Goal: Task Accomplishment & Management: Use online tool/utility

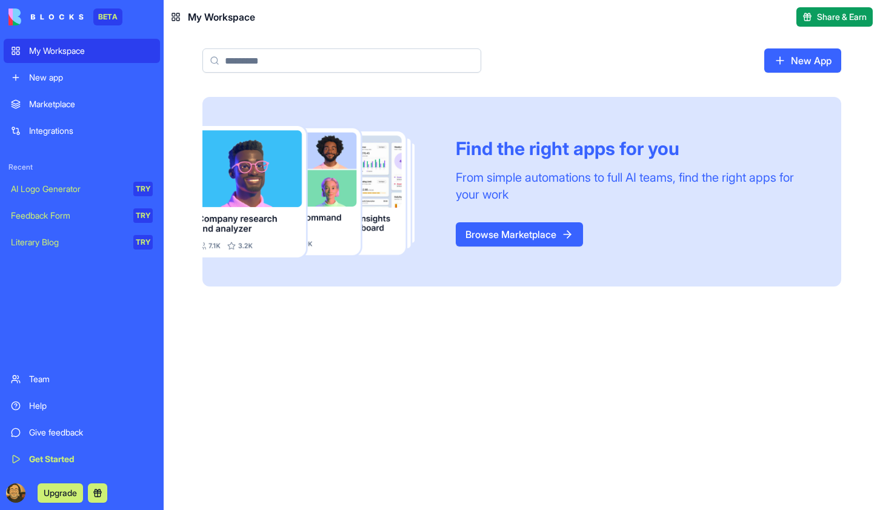
click at [513, 240] on link "Browse Marketplace" at bounding box center [519, 234] width 127 height 24
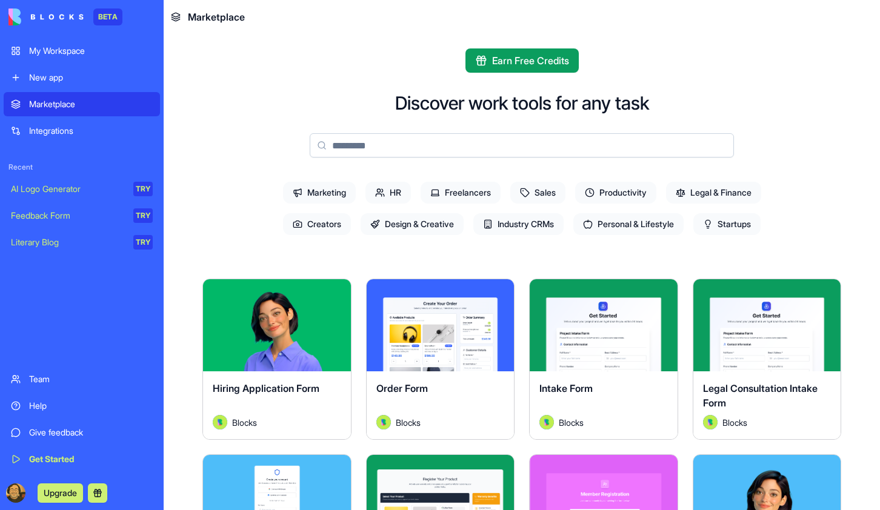
click at [336, 191] on span "Marketing" at bounding box center [319, 193] width 73 height 22
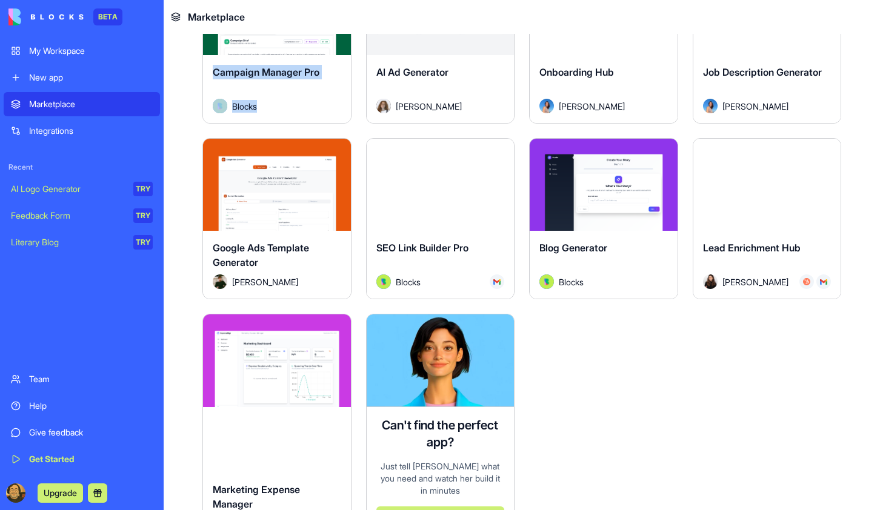
scroll to position [1200, 0]
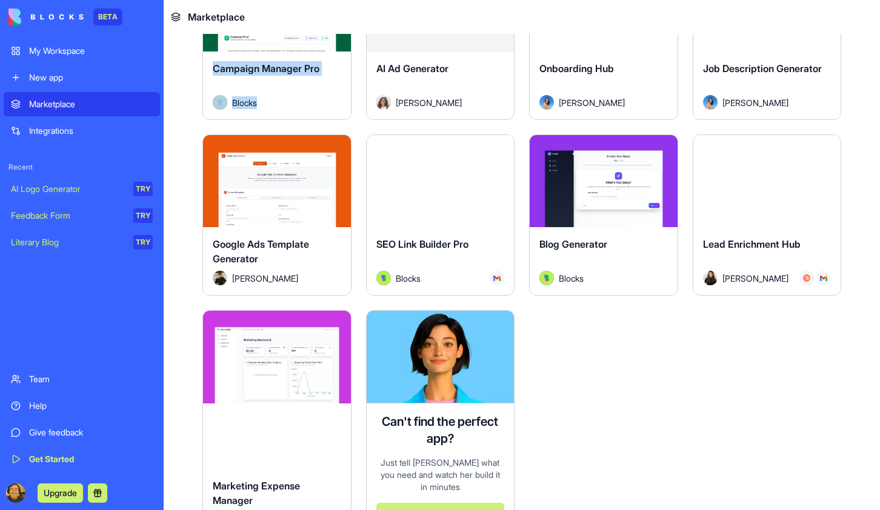
click at [301, 224] on div "Explore" at bounding box center [277, 181] width 148 height 92
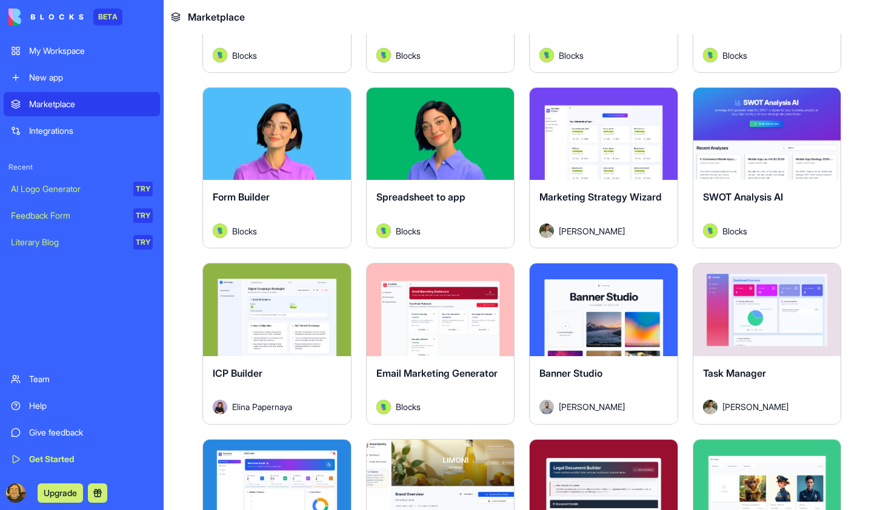
scroll to position [0, 0]
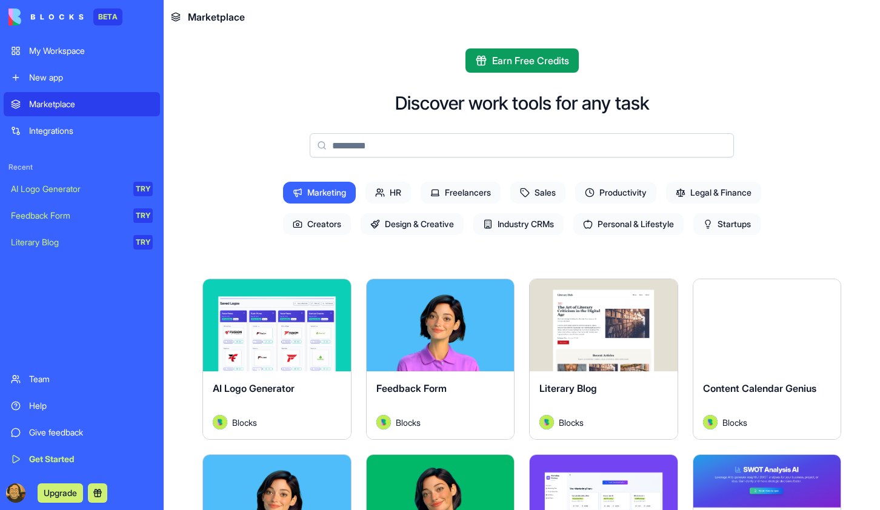
click at [453, 190] on span "Freelancers" at bounding box center [461, 193] width 80 height 22
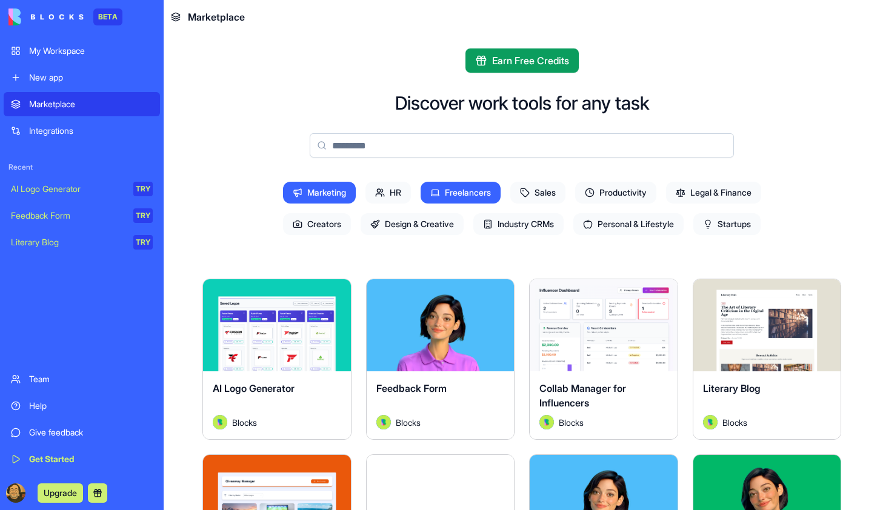
click at [283, 191] on span "Marketing" at bounding box center [319, 193] width 73 height 22
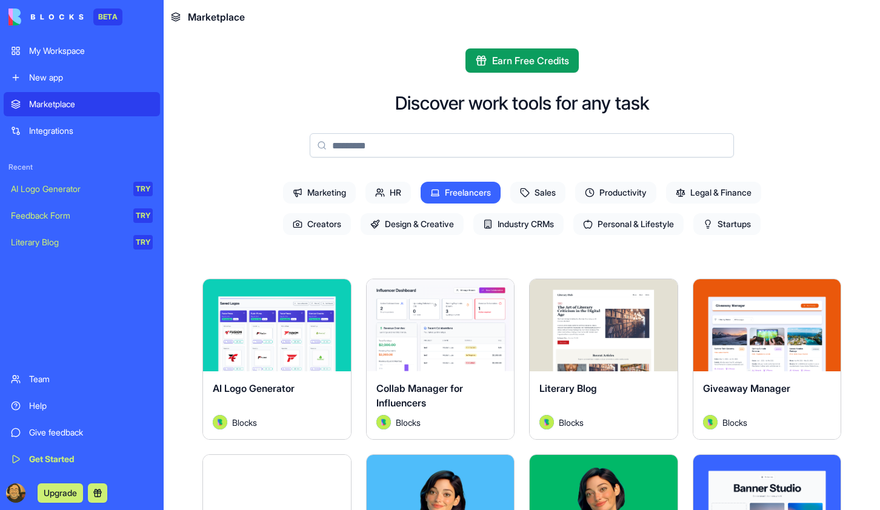
click at [470, 193] on span "Freelancers" at bounding box center [461, 193] width 80 height 22
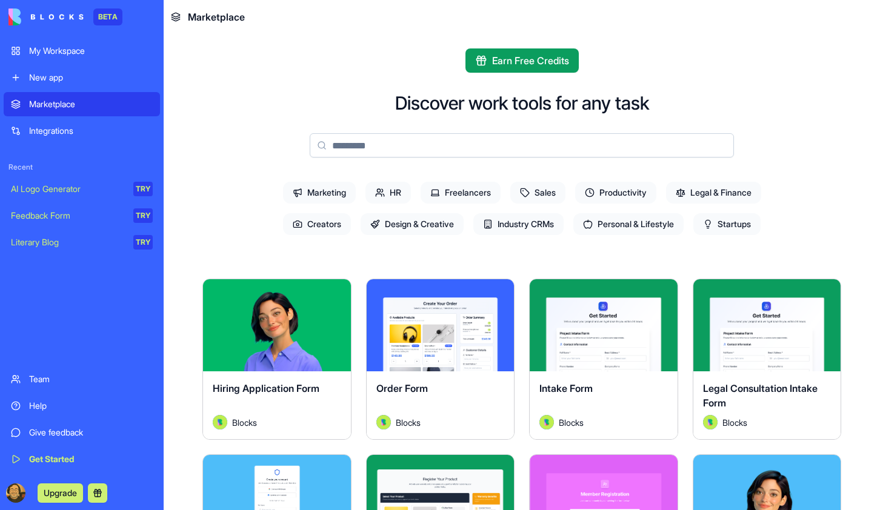
click at [638, 193] on span "Productivity" at bounding box center [615, 193] width 81 height 22
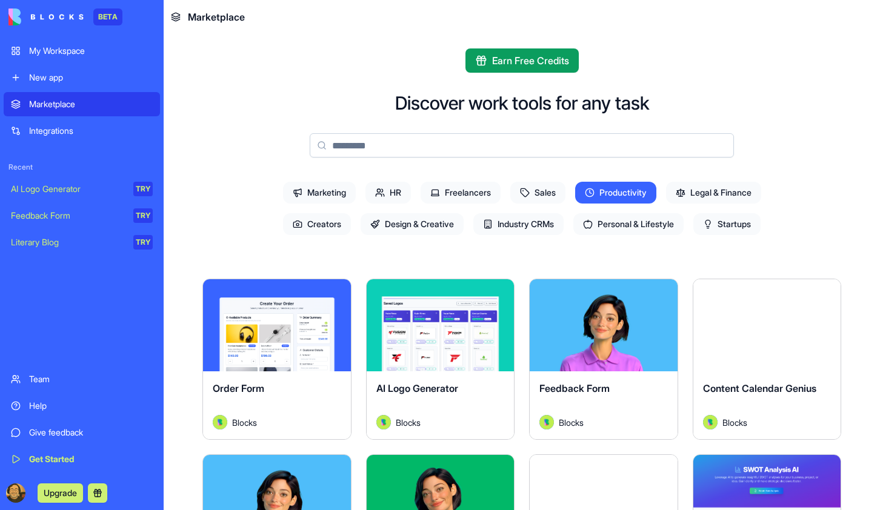
click at [638, 193] on span "Productivity" at bounding box center [615, 193] width 81 height 22
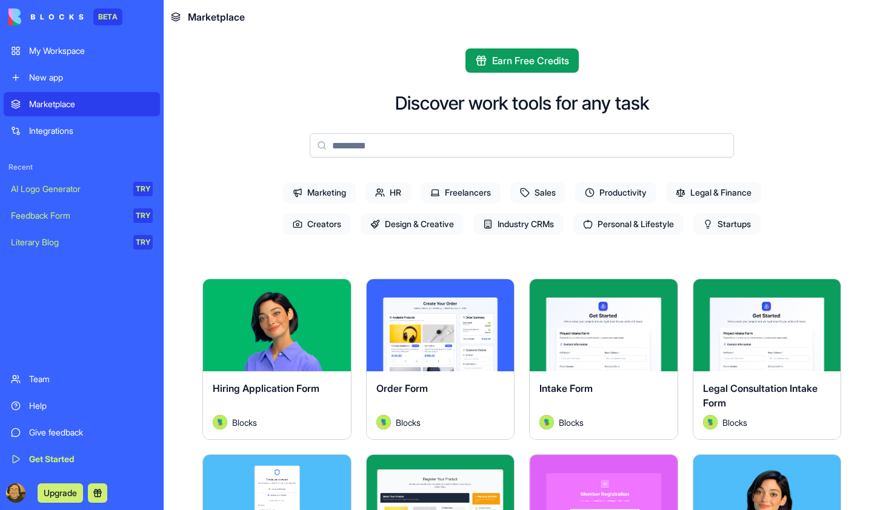
click at [699, 196] on span "Legal & Finance" at bounding box center [713, 193] width 95 height 22
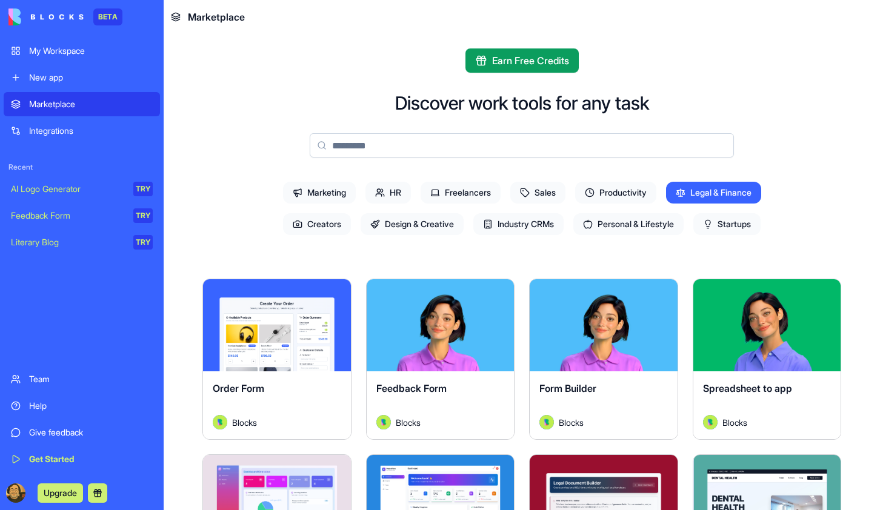
click at [701, 198] on span "Legal & Finance" at bounding box center [713, 193] width 95 height 22
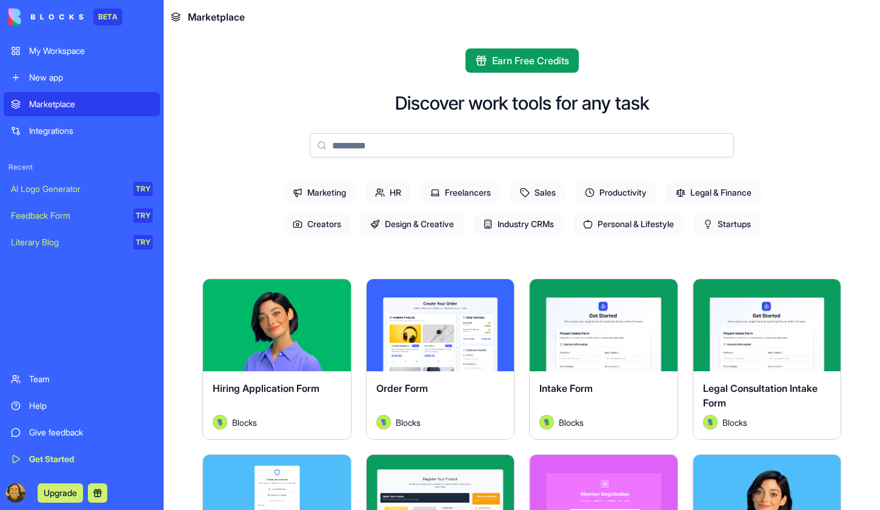
click at [719, 229] on span "Startups" at bounding box center [726, 224] width 67 height 22
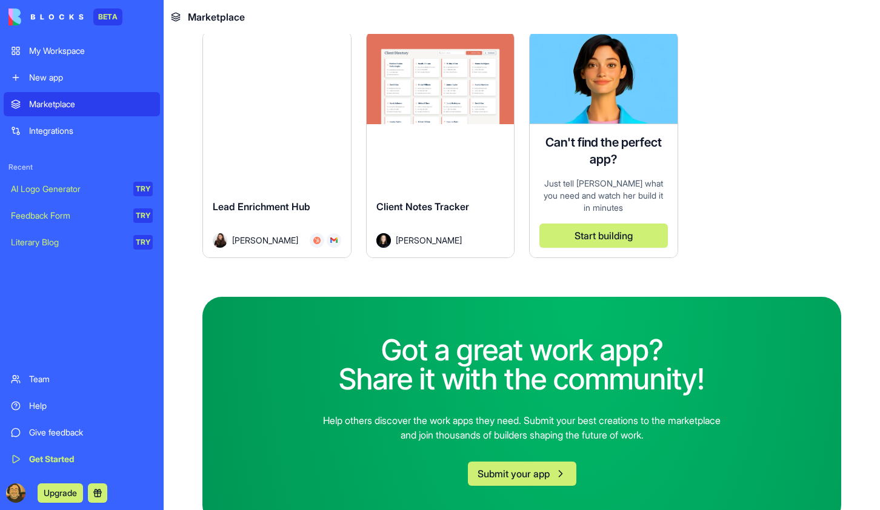
scroll to position [1496, 0]
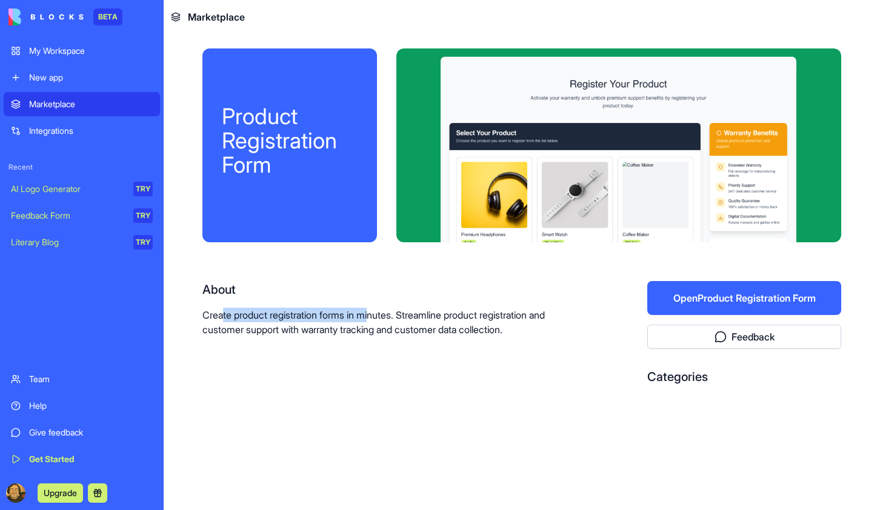
drag, startPoint x: 222, startPoint y: 316, endPoint x: 380, endPoint y: 321, distance: 157.7
click at [380, 321] on p "Create product registration forms in minutes. Streamline product registration a…" at bounding box center [385, 322] width 367 height 29
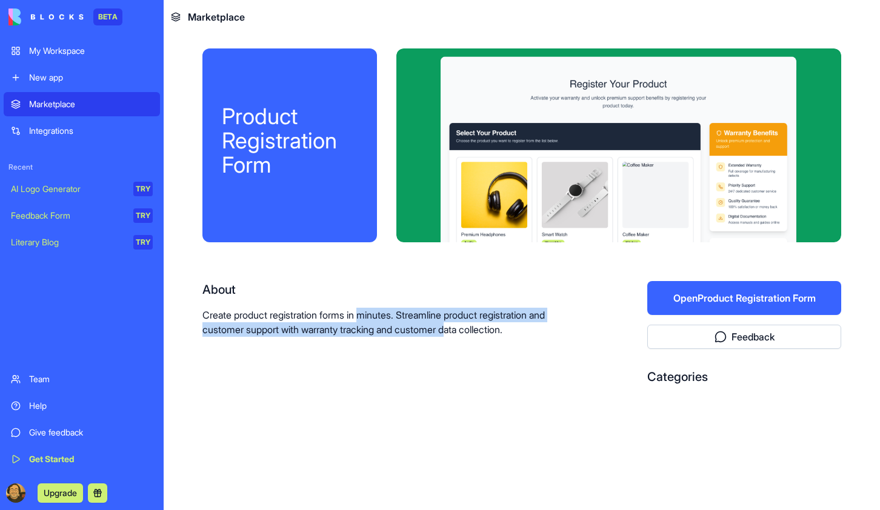
drag, startPoint x: 367, startPoint y: 318, endPoint x: 462, endPoint y: 331, distance: 95.5
click at [462, 331] on p "Create product registration forms in minutes. Streamline product registration a…" at bounding box center [385, 322] width 367 height 29
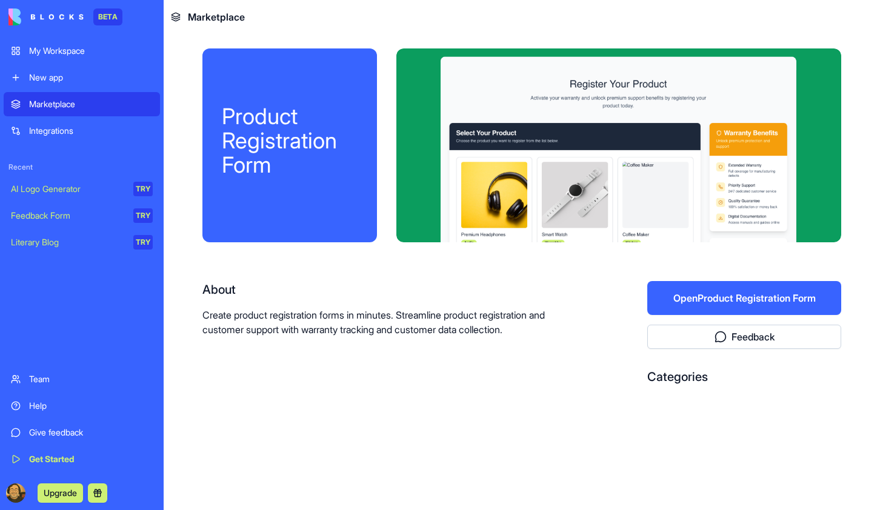
click at [462, 331] on p "Create product registration forms in minutes. Streamline product registration a…" at bounding box center [385, 322] width 367 height 29
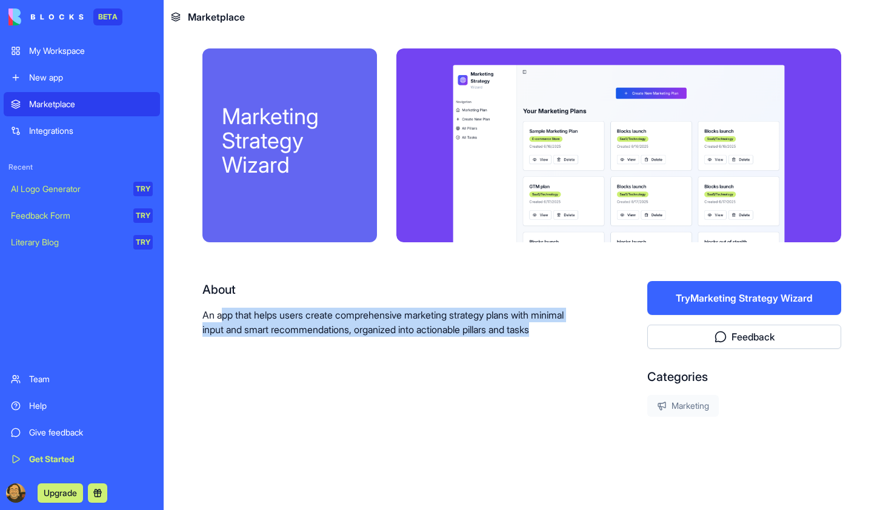
drag, startPoint x: 226, startPoint y: 319, endPoint x: 499, endPoint y: 343, distance: 275.0
click at [499, 337] on p "An app that helps users create comprehensive marketing strategy plans with mini…" at bounding box center [385, 322] width 367 height 29
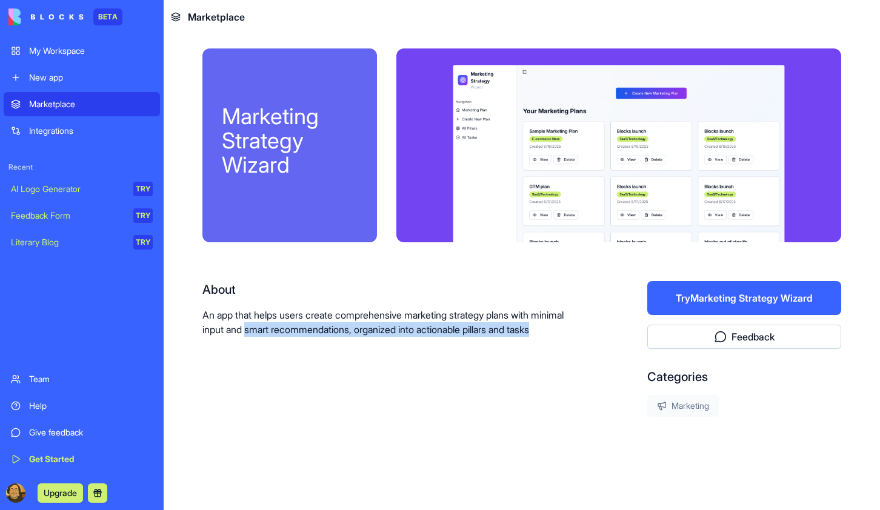
drag, startPoint x: 285, startPoint y: 332, endPoint x: 463, endPoint y: 341, distance: 177.9
click at [463, 337] on p "An app that helps users create comprehensive marketing strategy plans with mini…" at bounding box center [385, 322] width 367 height 29
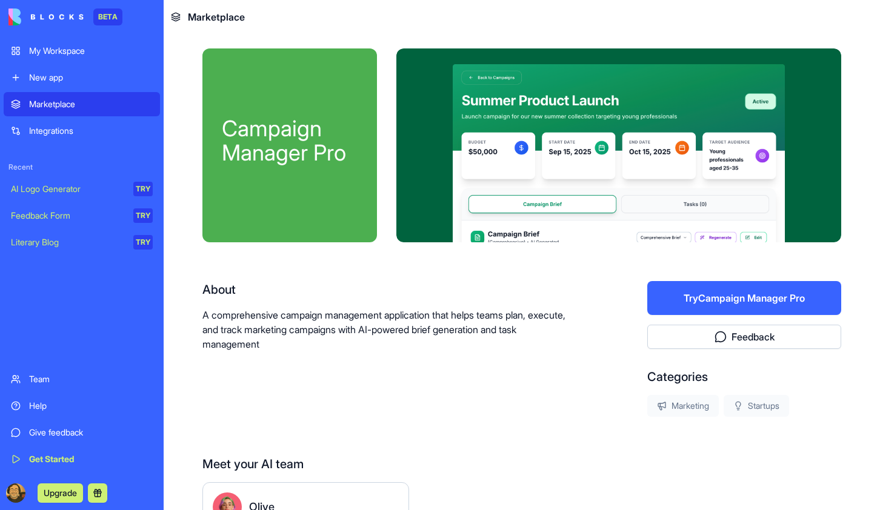
click at [535, 316] on p "A comprehensive campaign management application that helps teams plan, execute,…" at bounding box center [385, 330] width 367 height 44
drag, startPoint x: 271, startPoint y: 332, endPoint x: 443, endPoint y: 329, distance: 171.6
click at [443, 329] on p "A comprehensive campaign management application that helps teams plan, execute,…" at bounding box center [385, 330] width 367 height 44
drag, startPoint x: 409, startPoint y: 329, endPoint x: 466, endPoint y: 328, distance: 57.0
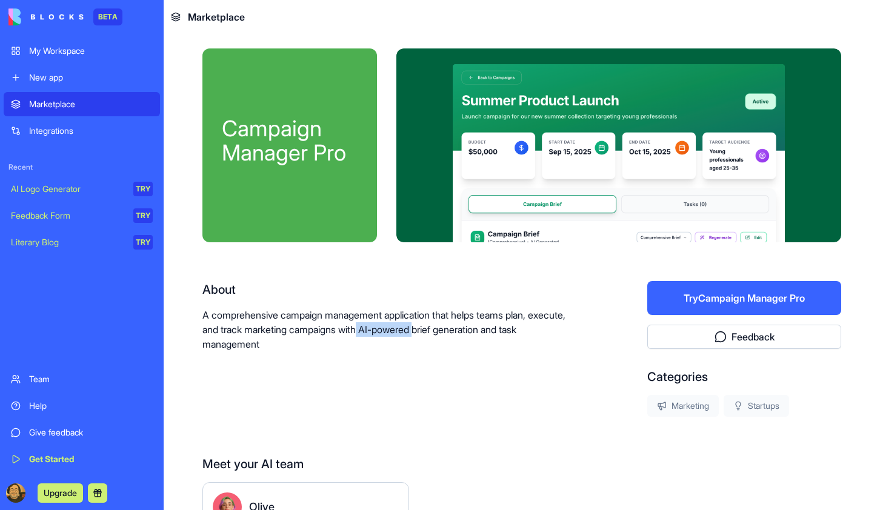
click at [466, 328] on p "A comprehensive campaign management application that helps teams plan, execute,…" at bounding box center [385, 330] width 367 height 44
click at [465, 328] on p "A comprehensive campaign management application that helps teams plan, execute,…" at bounding box center [385, 330] width 367 height 44
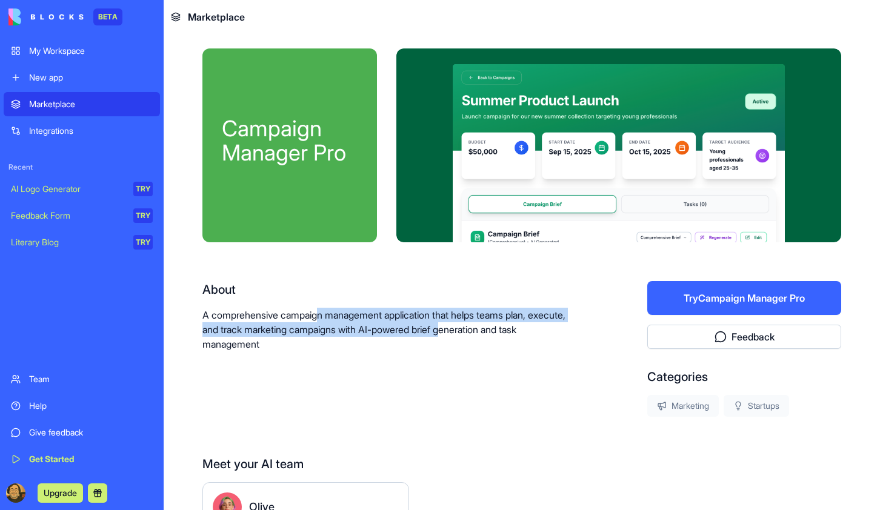
drag, startPoint x: 322, startPoint y: 312, endPoint x: 497, endPoint y: 336, distance: 176.3
click at [497, 336] on p "A comprehensive campaign management application that helps teams plan, execute,…" at bounding box center [385, 330] width 367 height 44
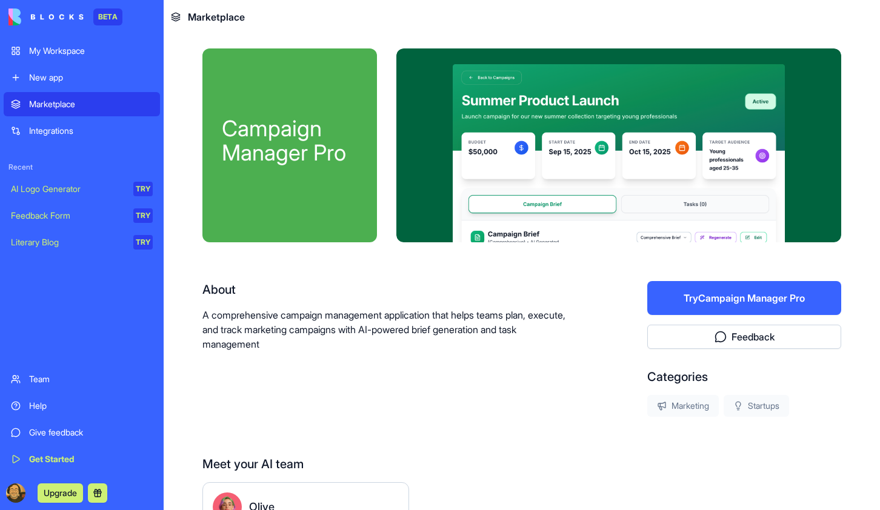
click at [496, 336] on p "A comprehensive campaign management application that helps teams plan, execute,…" at bounding box center [385, 330] width 367 height 44
click at [61, 52] on div "My Workspace" at bounding box center [91, 51] width 124 height 12
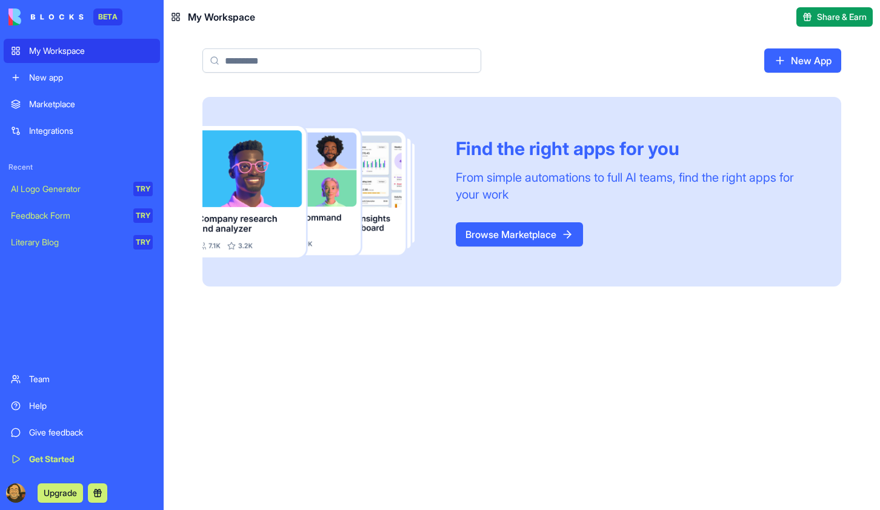
click at [823, 59] on link "New App" at bounding box center [802, 60] width 77 height 24
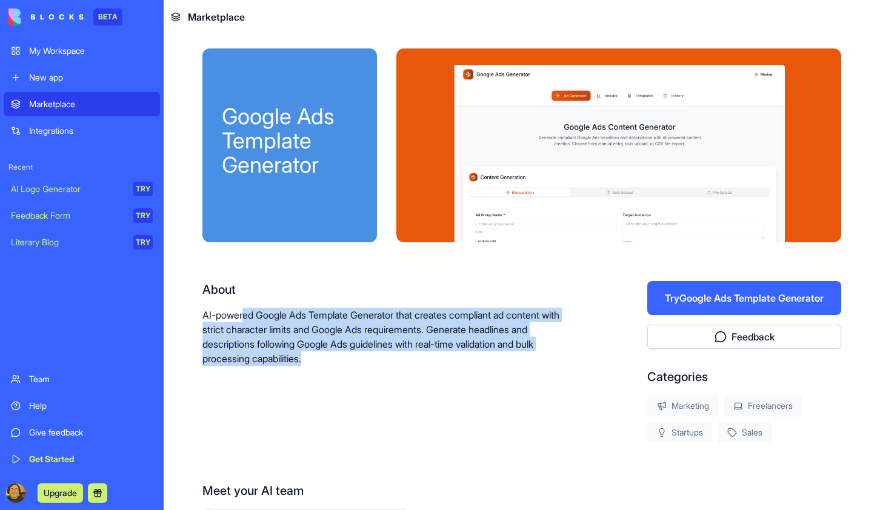
drag, startPoint x: 247, startPoint y: 317, endPoint x: 438, endPoint y: 365, distance: 196.3
click at [438, 365] on p "AI-powered Google Ads Template Generator that creates compliant ad content with…" at bounding box center [385, 337] width 367 height 58
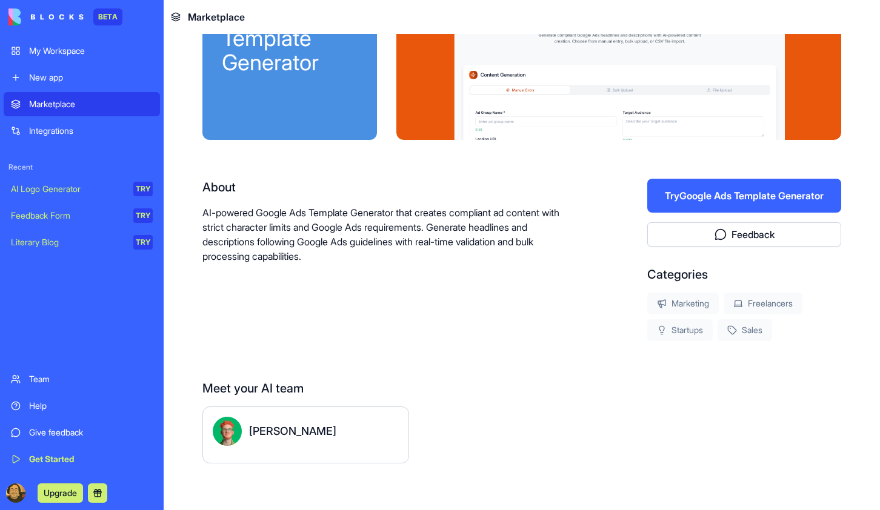
scroll to position [109, 0]
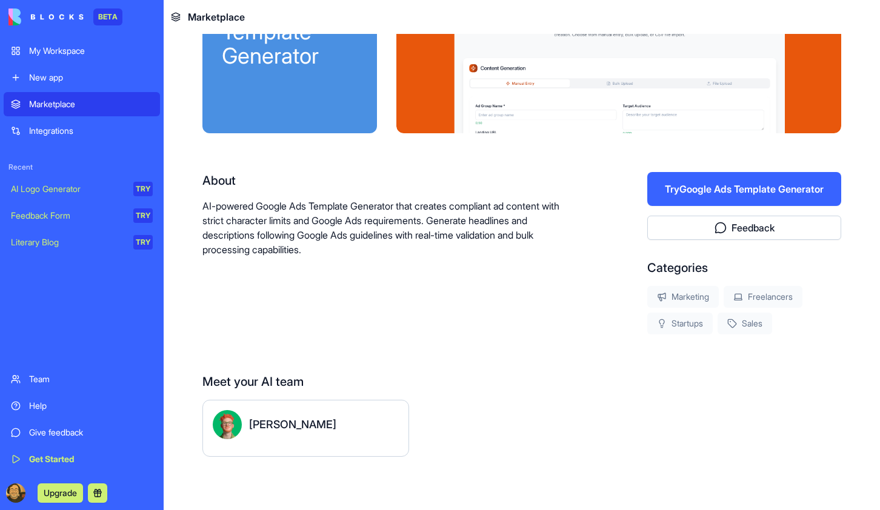
click at [222, 433] on img at bounding box center [227, 424] width 29 height 29
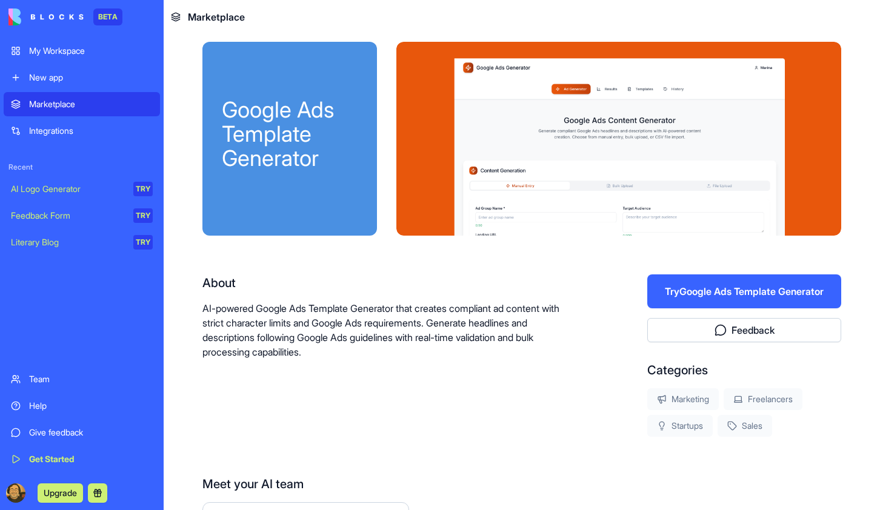
scroll to position [0, 0]
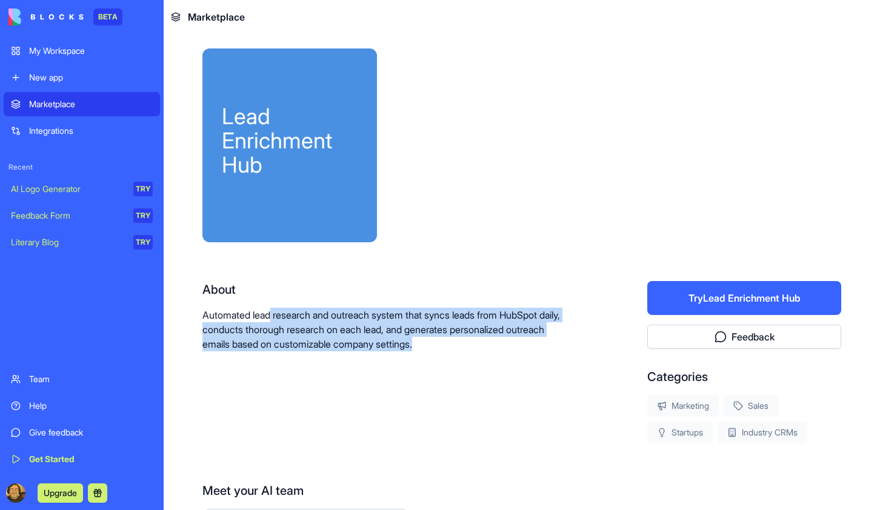
drag, startPoint x: 273, startPoint y: 320, endPoint x: 542, endPoint y: 347, distance: 270.5
click at [542, 347] on p "Automated lead research and outreach system that syncs leads from HubSpot daily…" at bounding box center [385, 330] width 367 height 44
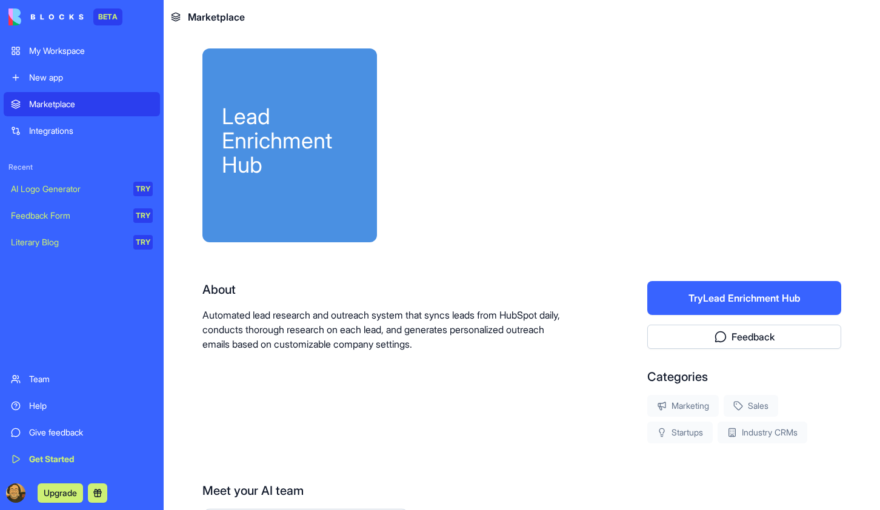
click at [542, 347] on p "Automated lead research and outreach system that syncs leads from HubSpot daily…" at bounding box center [385, 330] width 367 height 44
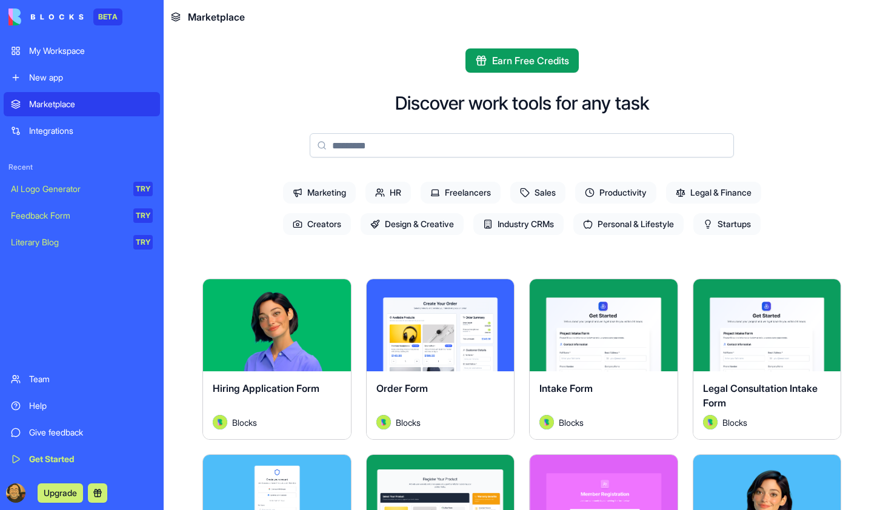
click at [47, 375] on div "Team" at bounding box center [91, 379] width 124 height 12
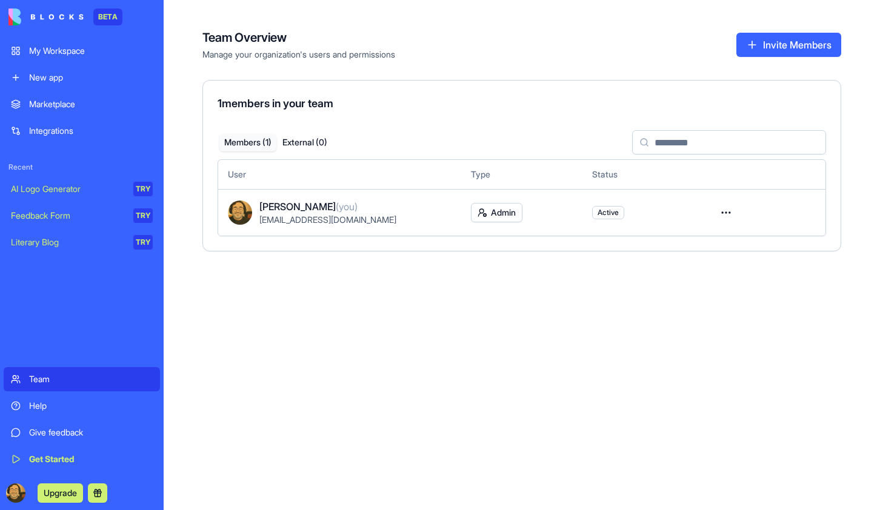
click at [51, 136] on div "Integrations" at bounding box center [91, 131] width 124 height 12
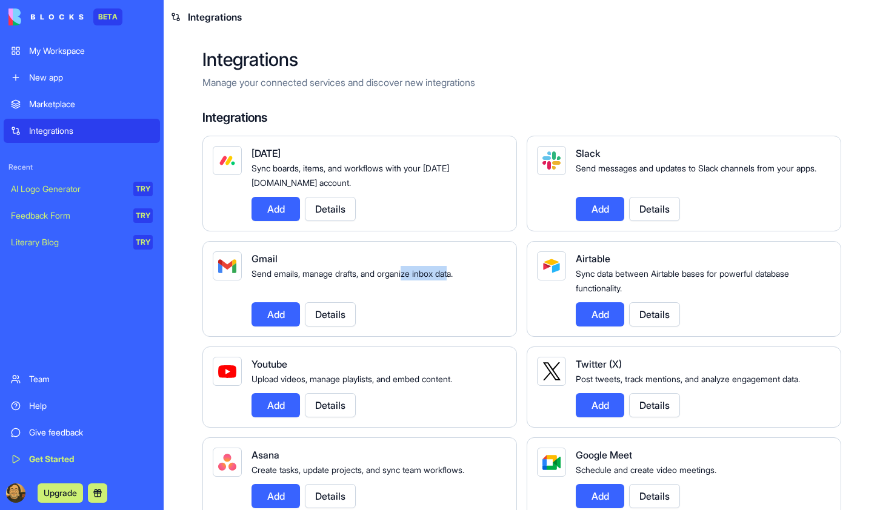
drag, startPoint x: 411, startPoint y: 276, endPoint x: 461, endPoint y: 275, distance: 50.3
click at [453, 275] on span "Send emails, manage drafts, and organize inbox data." at bounding box center [352, 274] width 201 height 10
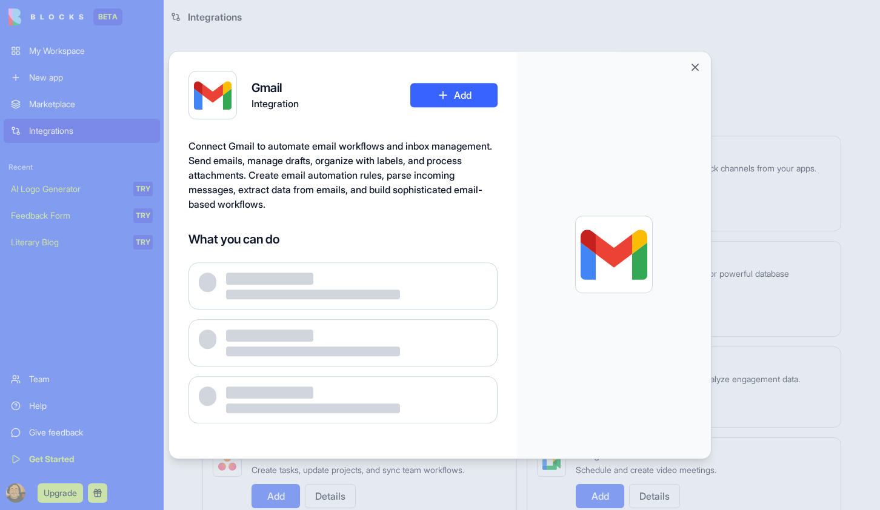
click at [461, 275] on div at bounding box center [356, 286] width 261 height 27
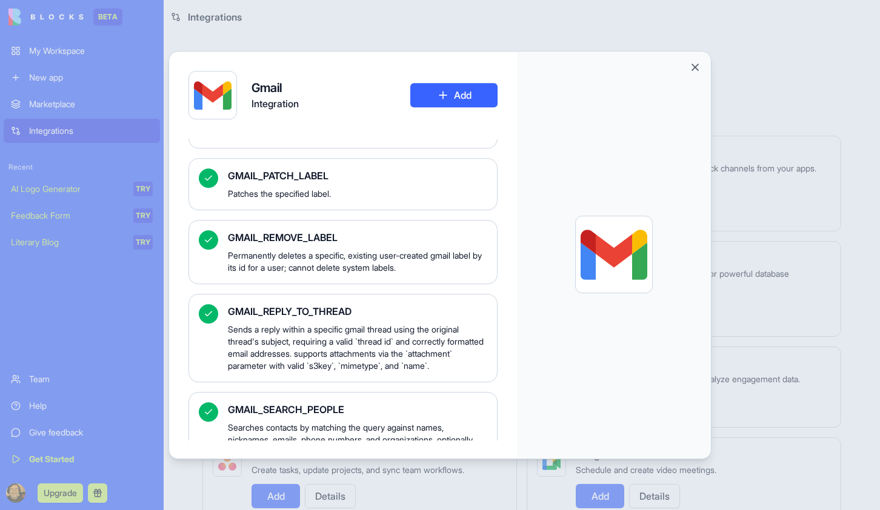
scroll to position [1528, 0]
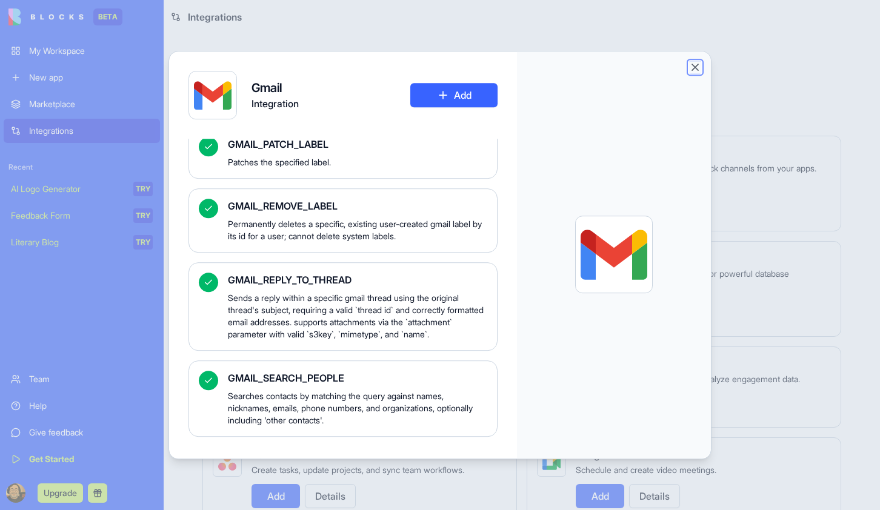
click at [696, 68] on button "Close" at bounding box center [695, 67] width 12 height 12
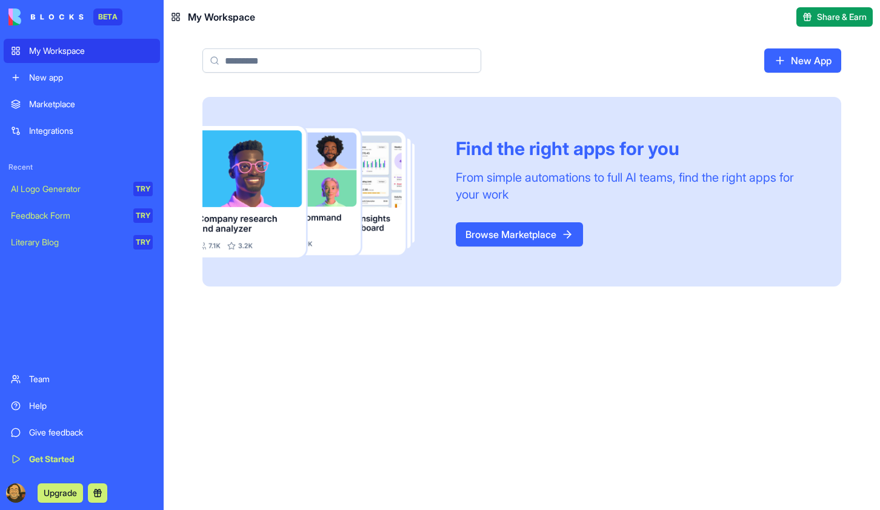
click at [176, 20] on rect at bounding box center [177, 19] width 3 height 3
click at [55, 53] on div "My Workspace" at bounding box center [91, 51] width 124 height 12
click at [53, 137] on link "Integrations" at bounding box center [82, 131] width 156 height 24
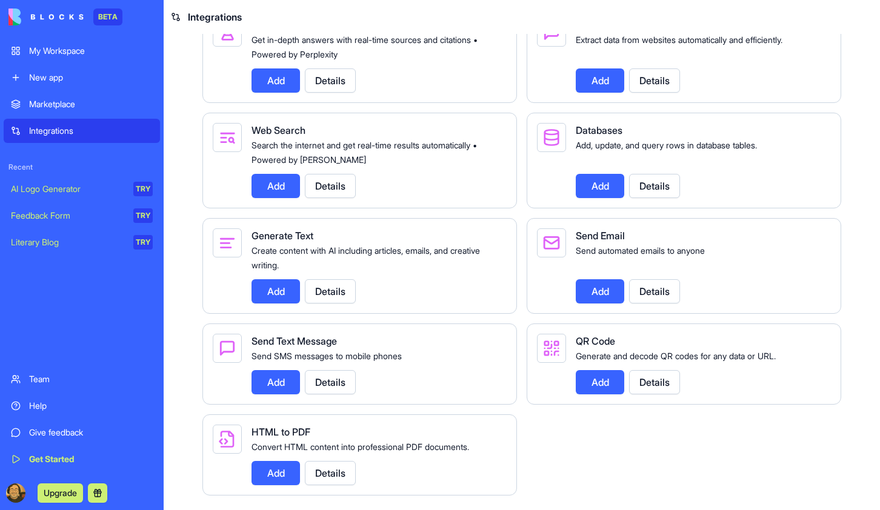
scroll to position [1689, 0]
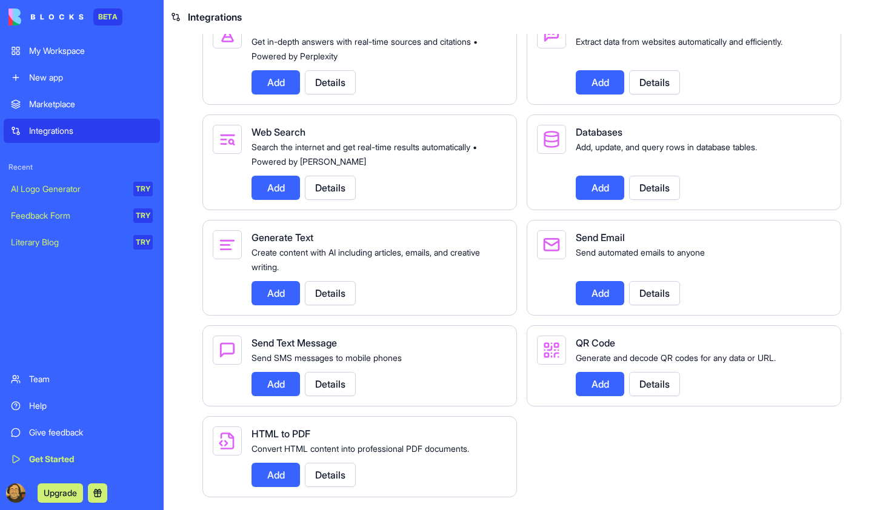
click at [326, 306] on button "Details" at bounding box center [330, 293] width 51 height 24
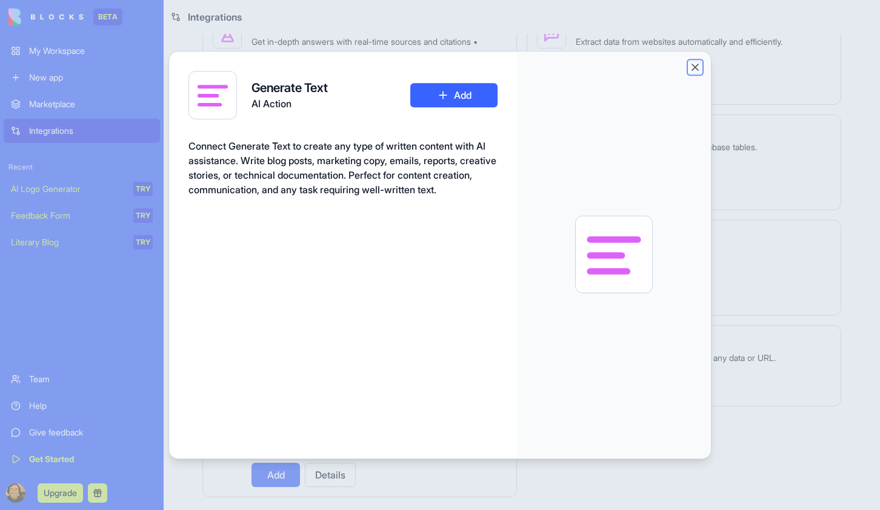
click at [697, 72] on button "Close" at bounding box center [695, 67] width 12 height 12
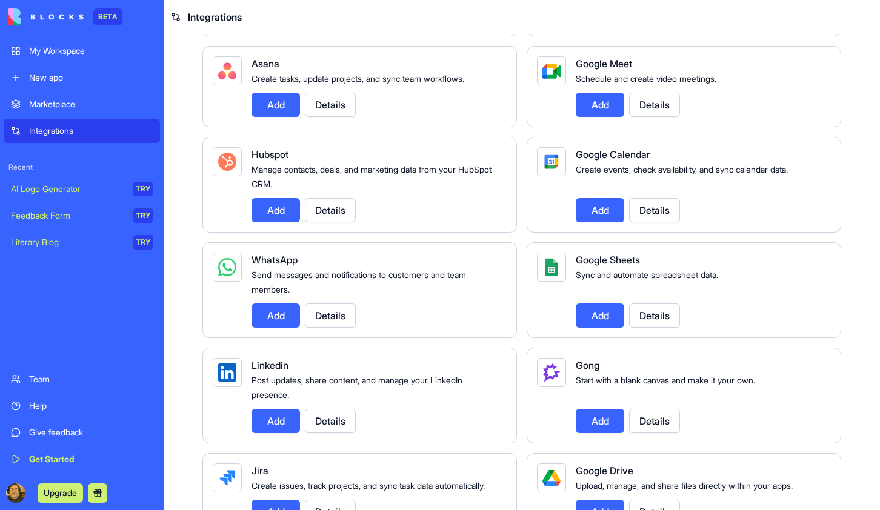
scroll to position [413, 0]
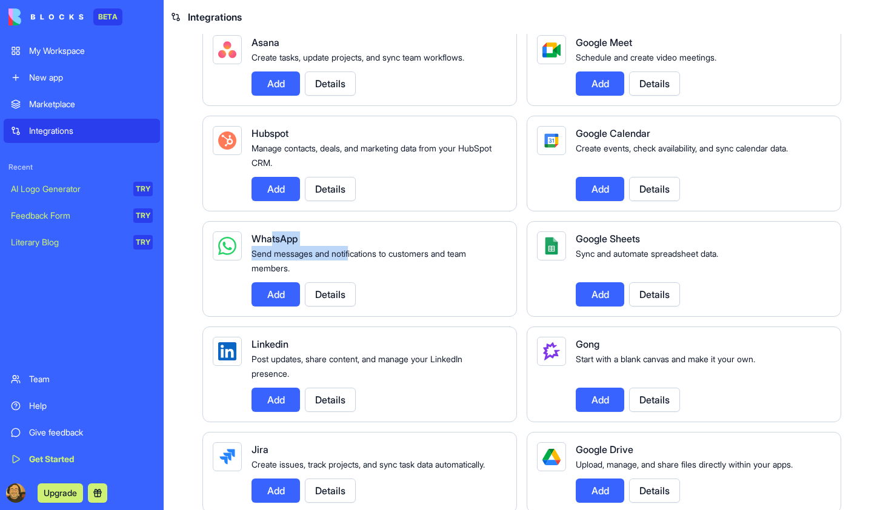
drag, startPoint x: 272, startPoint y: 242, endPoint x: 353, endPoint y: 256, distance: 83.0
click at [353, 256] on div "WhatsApp Send messages and notifications to customers and team members. Add Det…" at bounding box center [375, 269] width 246 height 75
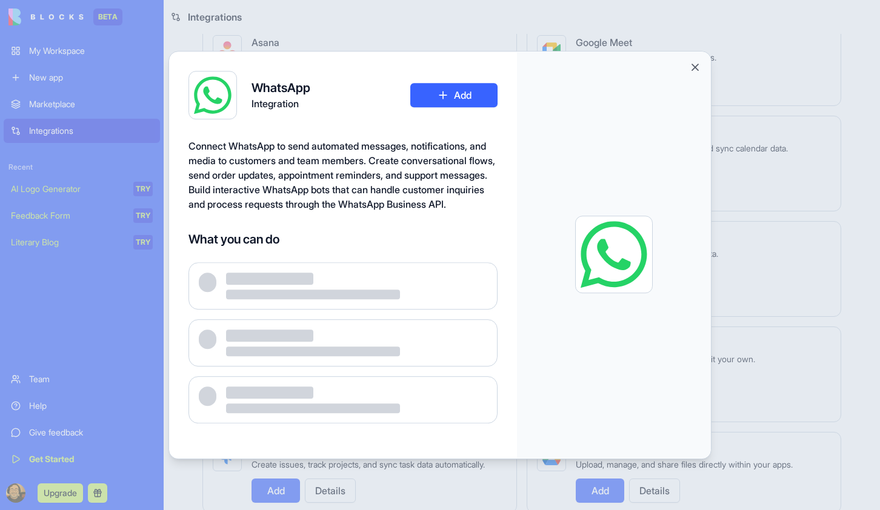
click at [353, 248] on h4 "What you can do" at bounding box center [343, 239] width 309 height 17
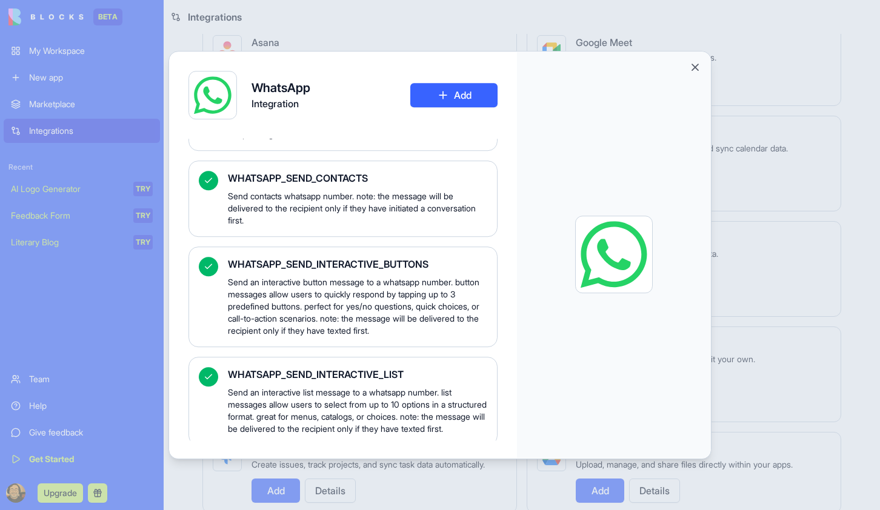
scroll to position [991, 0]
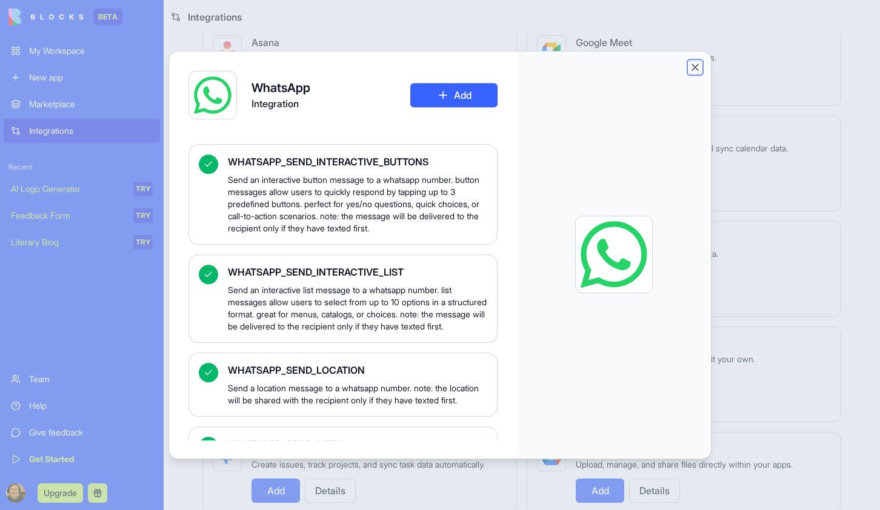
click at [697, 68] on button "Close" at bounding box center [695, 67] width 12 height 12
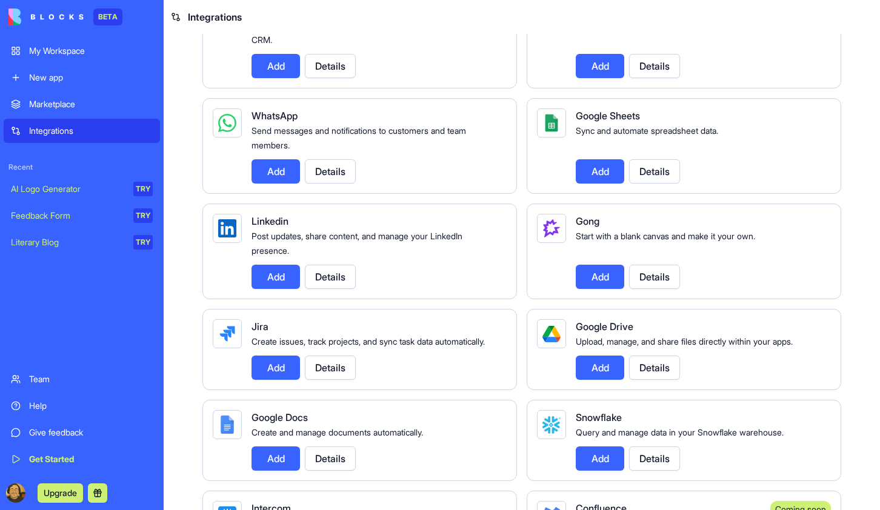
scroll to position [536, 0]
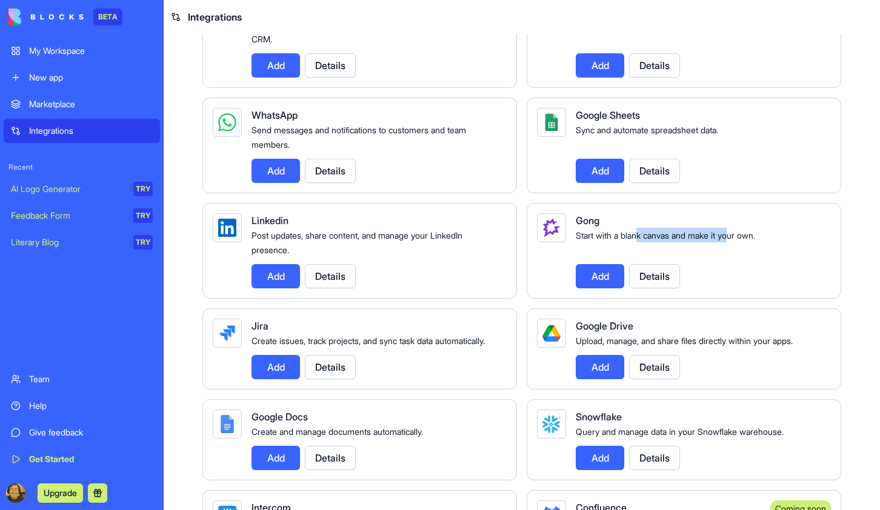
drag, startPoint x: 641, startPoint y: 236, endPoint x: 738, endPoint y: 235, distance: 97.6
click at [738, 235] on span "Start with a blank canvas and make it your own." at bounding box center [665, 235] width 179 height 10
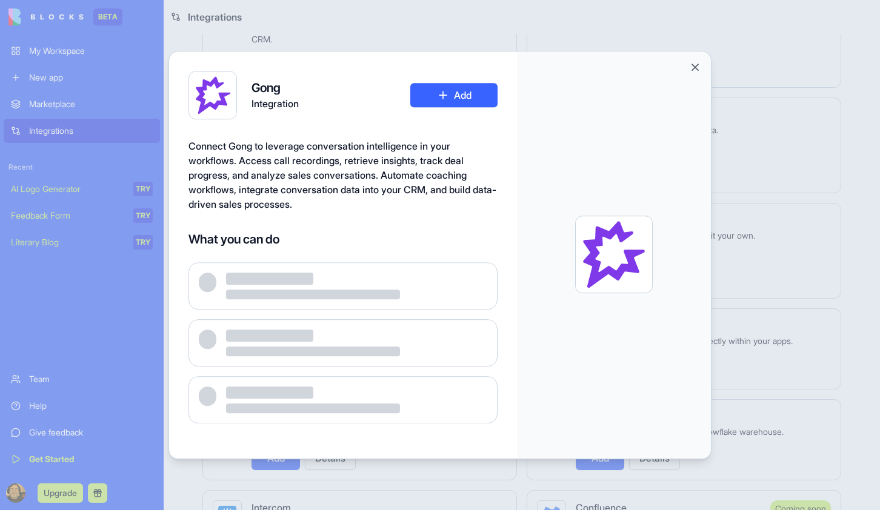
click at [738, 235] on div at bounding box center [440, 255] width 880 height 510
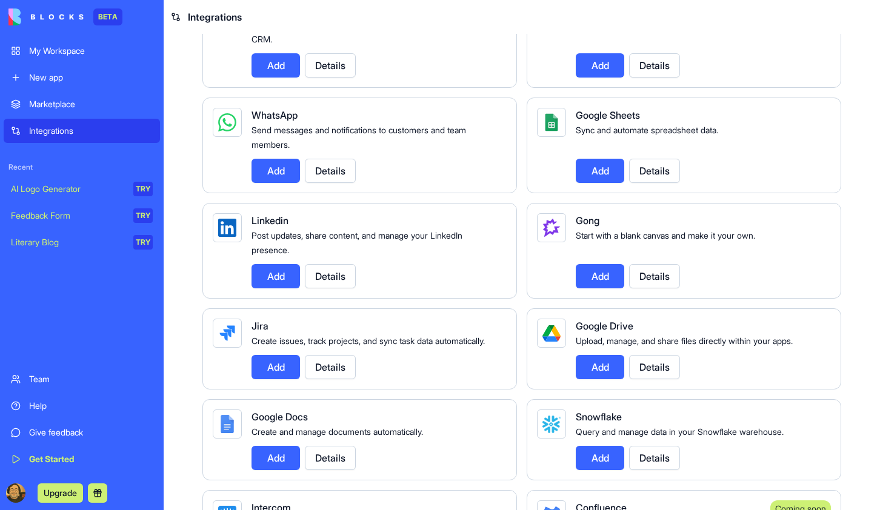
click at [594, 239] on span "Start with a blank canvas and make it your own." at bounding box center [665, 235] width 179 height 10
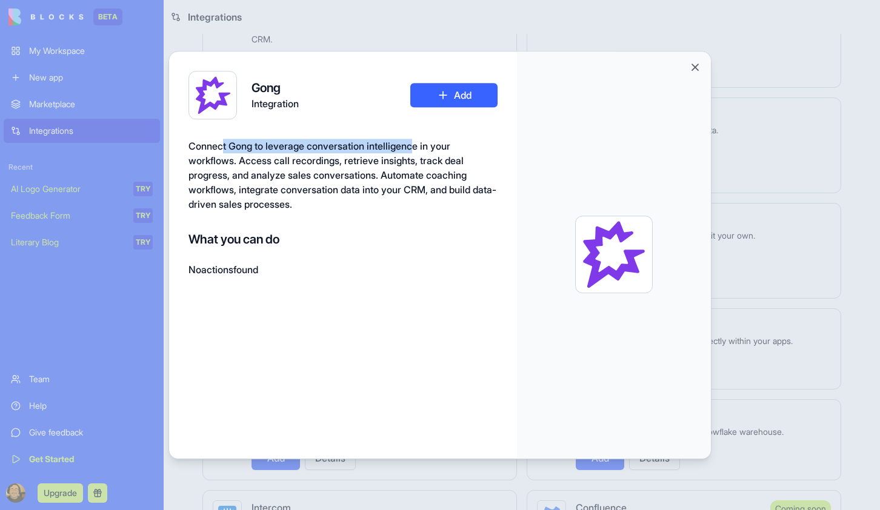
drag, startPoint x: 225, startPoint y: 147, endPoint x: 423, endPoint y: 151, distance: 198.3
click at [423, 151] on span "Connect Gong to leverage conversation intelligence in your workflows. Access ca…" at bounding box center [343, 175] width 308 height 70
click at [694, 69] on button "Close" at bounding box center [695, 67] width 12 height 12
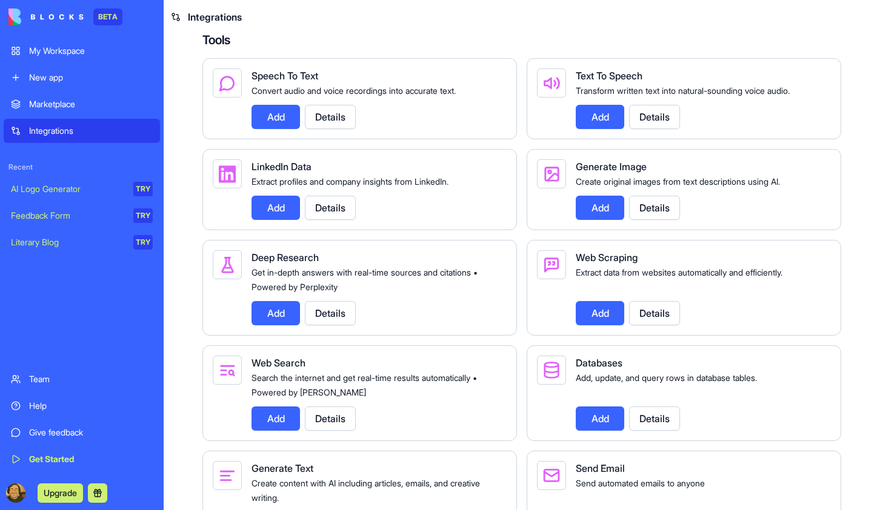
scroll to position [1492, 0]
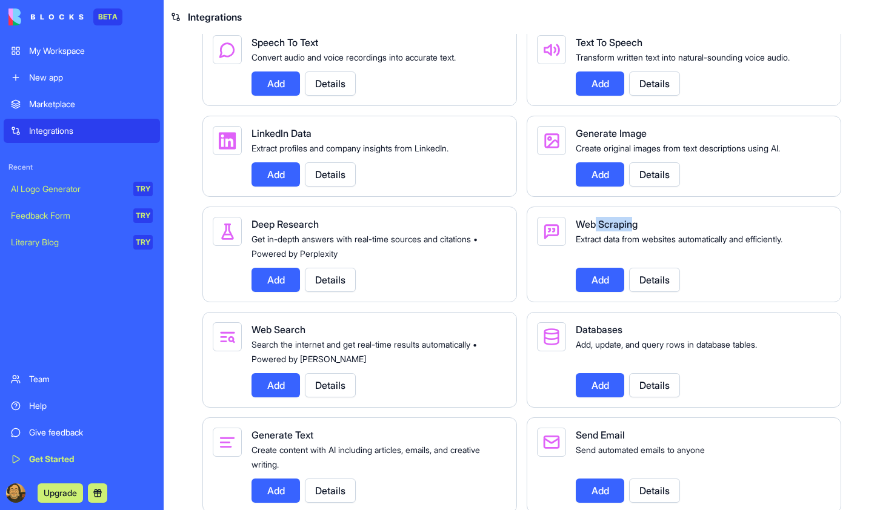
drag, startPoint x: 597, startPoint y: 273, endPoint x: 635, endPoint y: 272, distance: 37.6
click at [635, 230] on span "Web Scraping" at bounding box center [607, 224] width 62 height 12
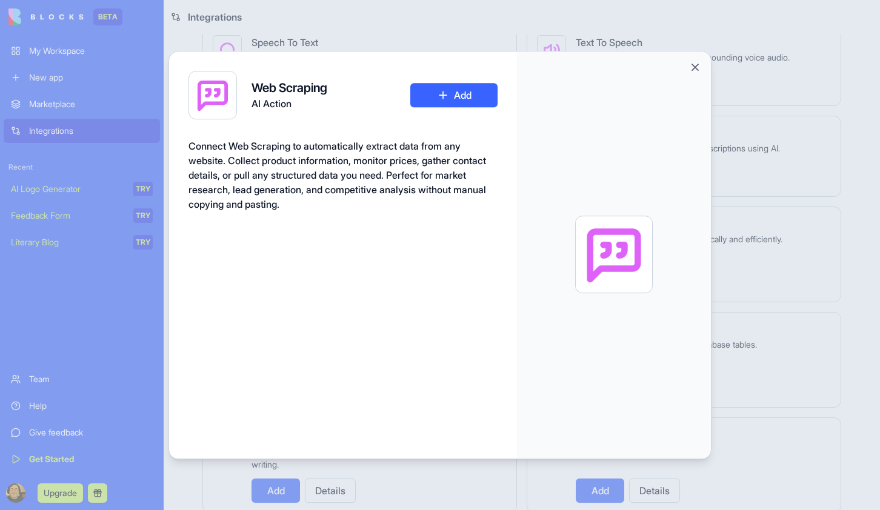
click at [635, 272] on div at bounding box center [614, 255] width 67 height 67
click at [695, 66] on button "Close" at bounding box center [695, 67] width 12 height 12
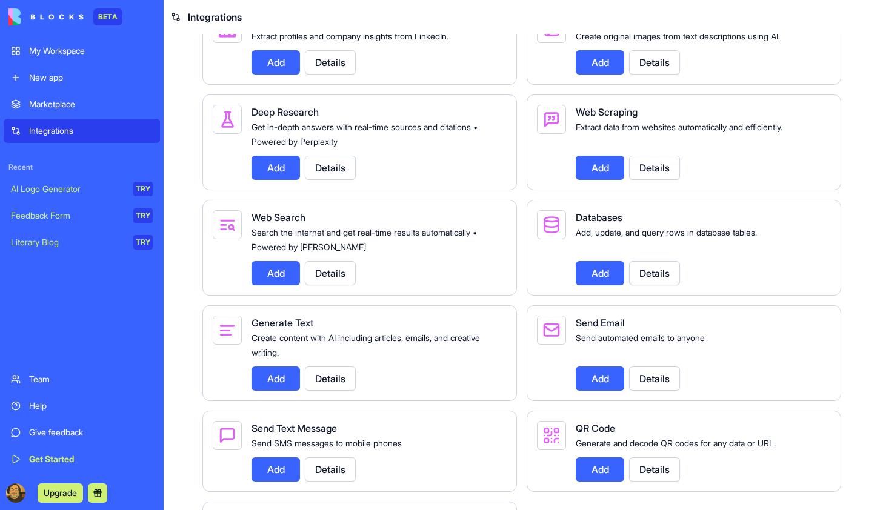
scroll to position [1563, 0]
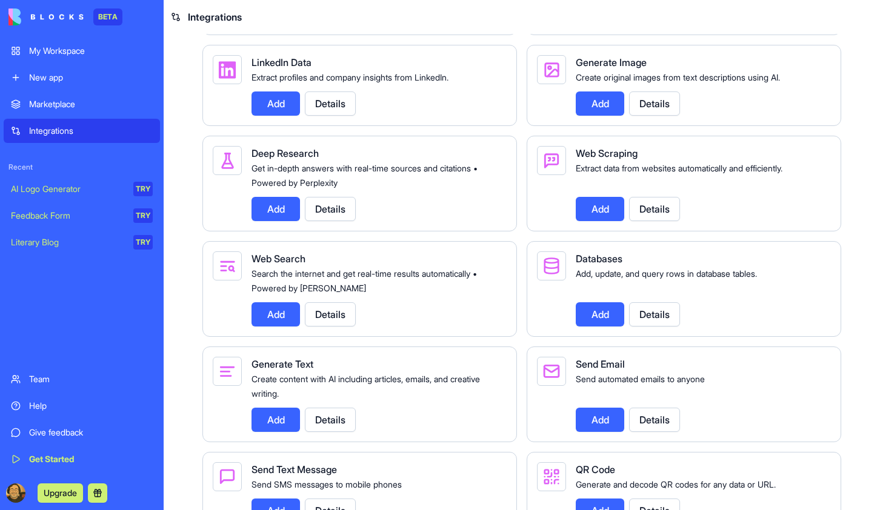
click at [603, 116] on button "Add" at bounding box center [600, 104] width 48 height 24
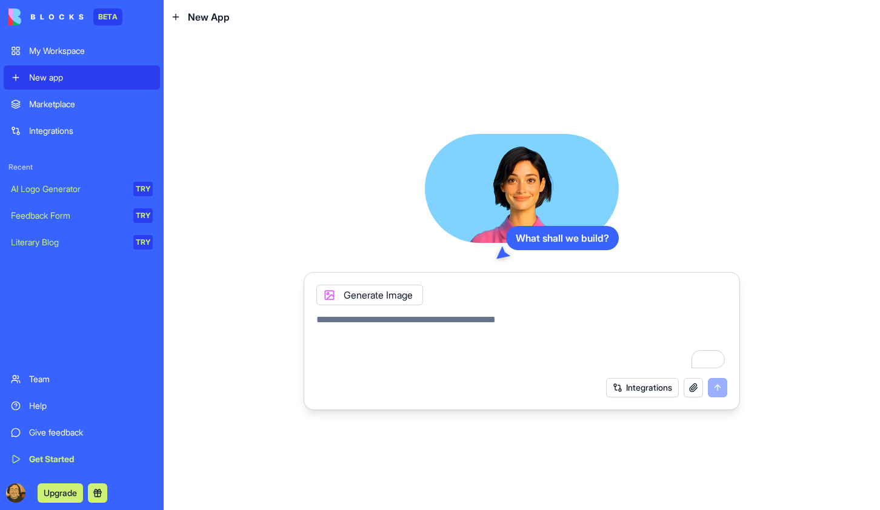
click at [449, 328] on textarea "To enrich screen reader interactions, please activate Accessibility in Grammarl…" at bounding box center [521, 342] width 411 height 58
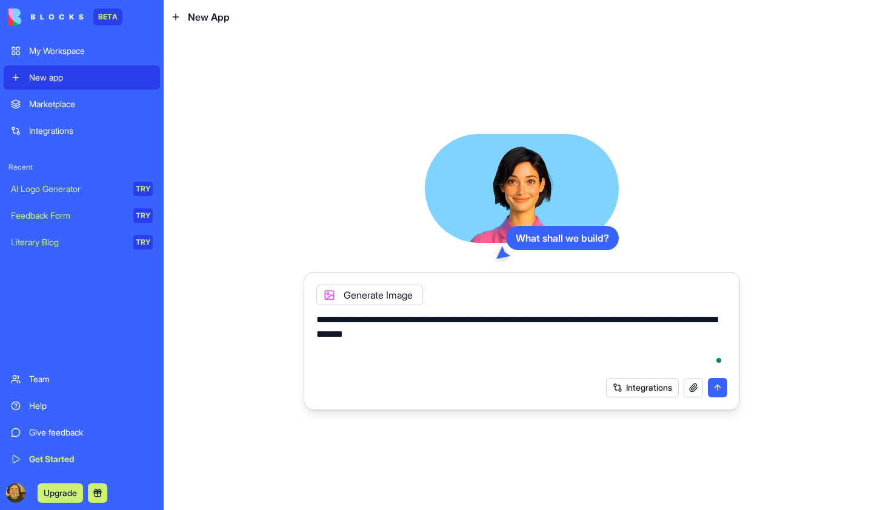
type textarea "**********"
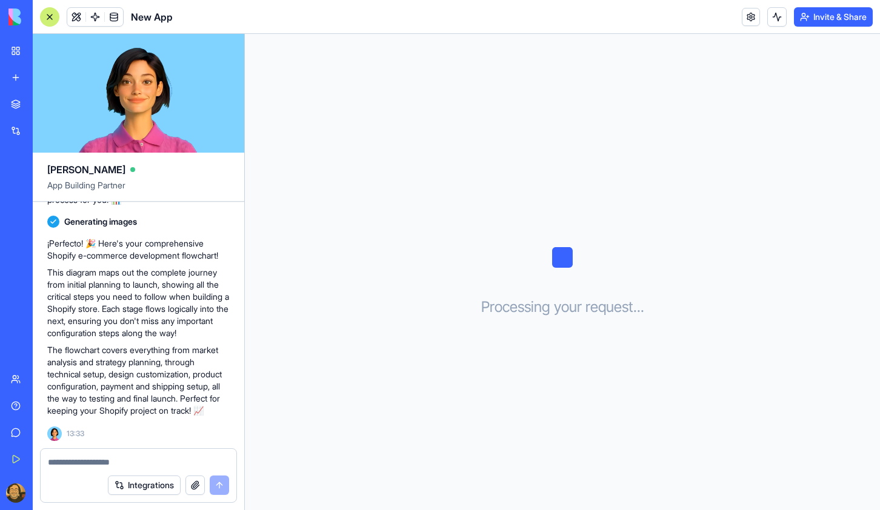
scroll to position [187, 0]
click at [773, 19] on button at bounding box center [776, 16] width 19 height 19
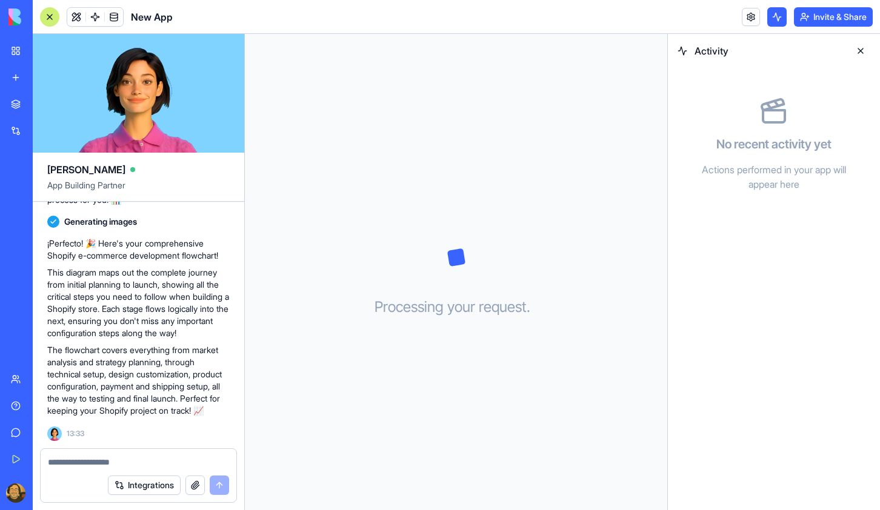
click at [773, 19] on button at bounding box center [776, 16] width 19 height 19
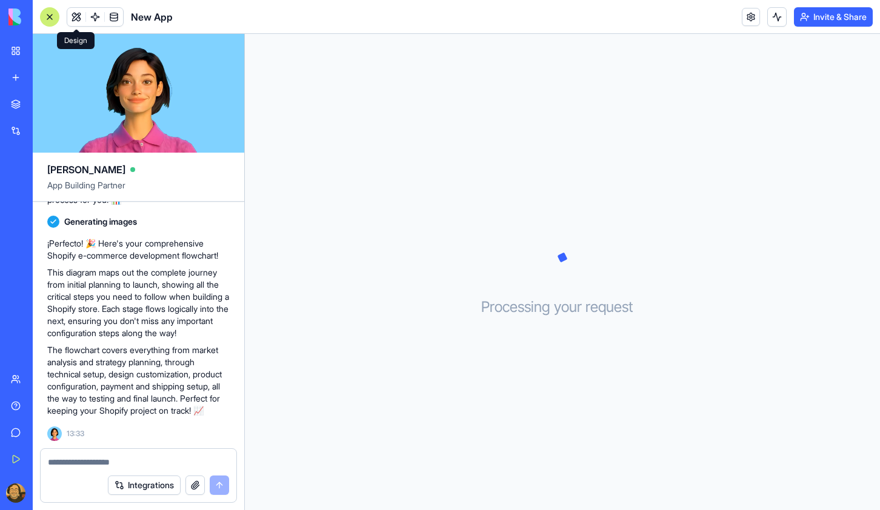
click at [78, 15] on button at bounding box center [76, 17] width 18 height 18
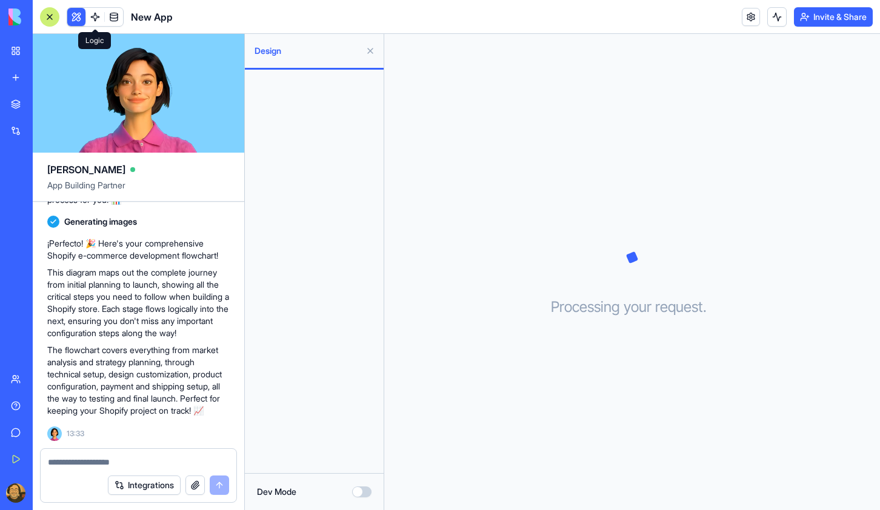
click at [99, 18] on link at bounding box center [95, 17] width 18 height 18
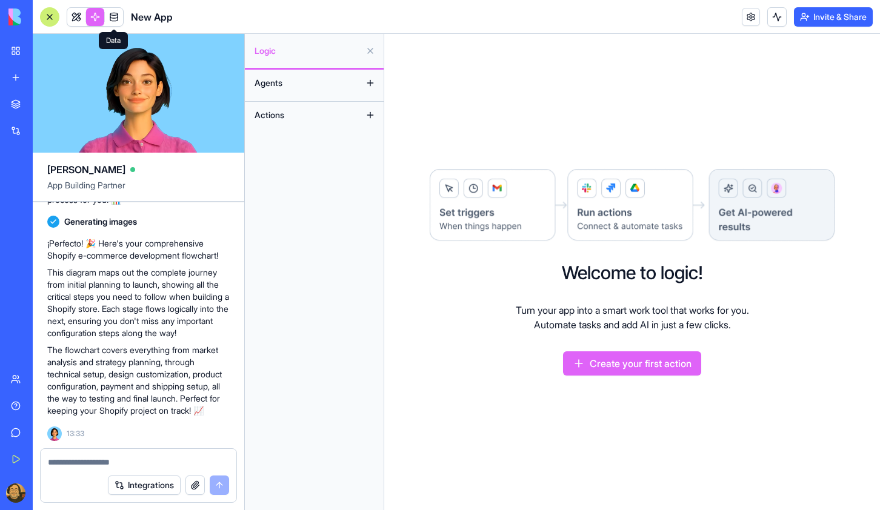
click at [110, 22] on link at bounding box center [114, 17] width 18 height 18
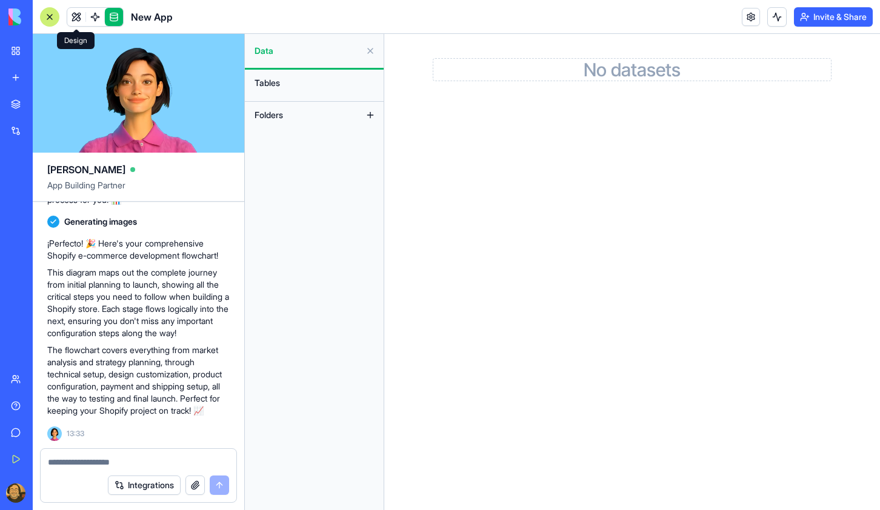
click at [72, 18] on link at bounding box center [76, 17] width 18 height 18
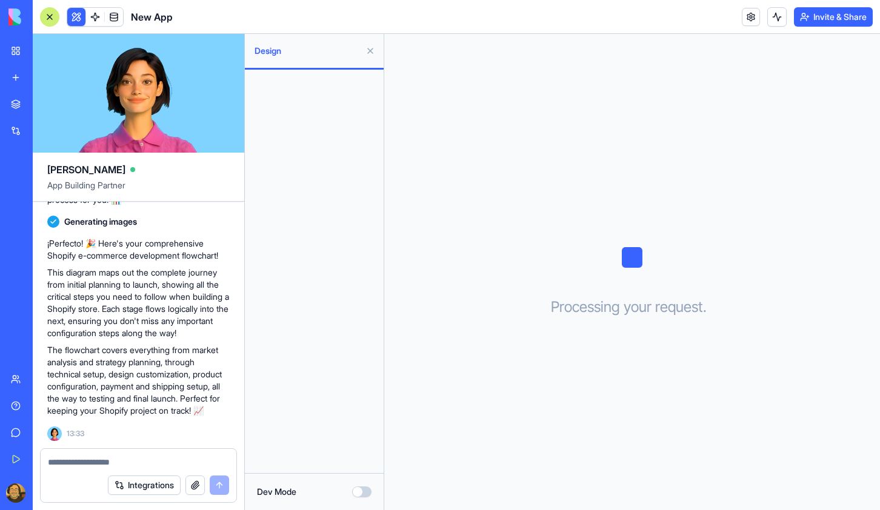
click at [371, 50] on button at bounding box center [370, 50] width 19 height 19
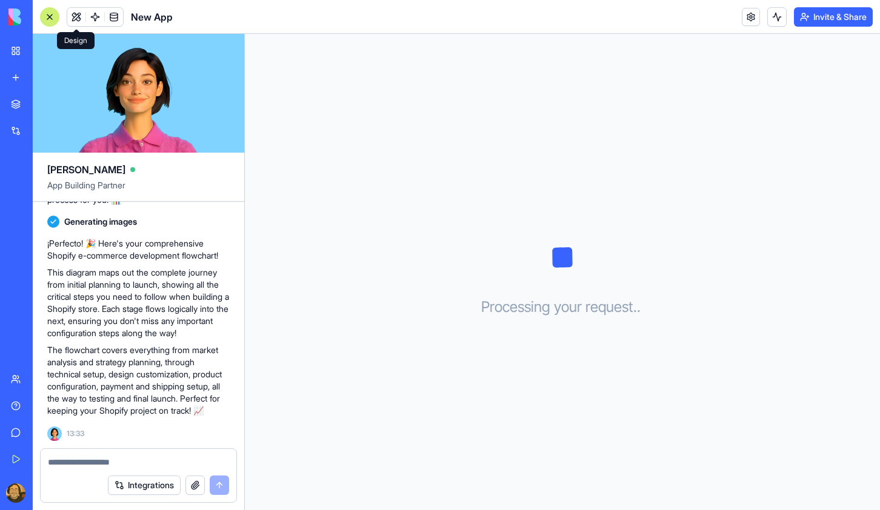
scroll to position [187, 0]
click at [55, 15] on div at bounding box center [49, 16] width 19 height 19
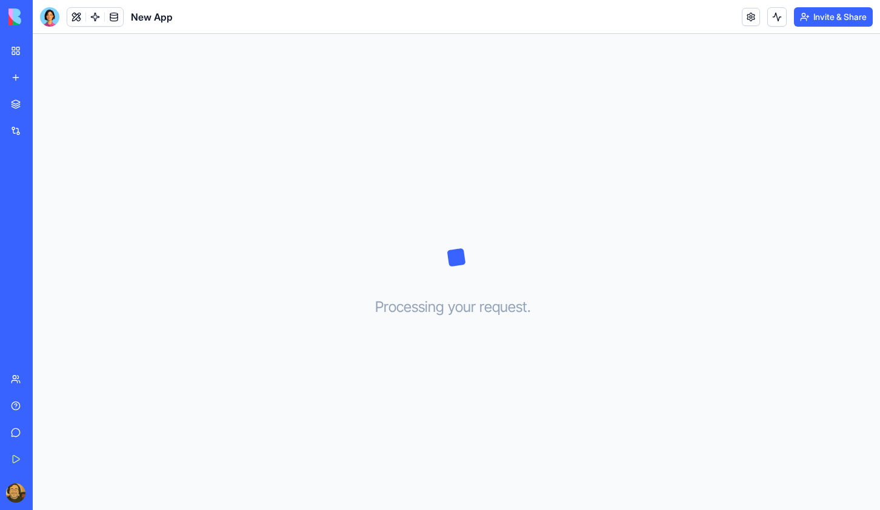
click at [8, 20] on img at bounding box center [45, 16] width 75 height 17
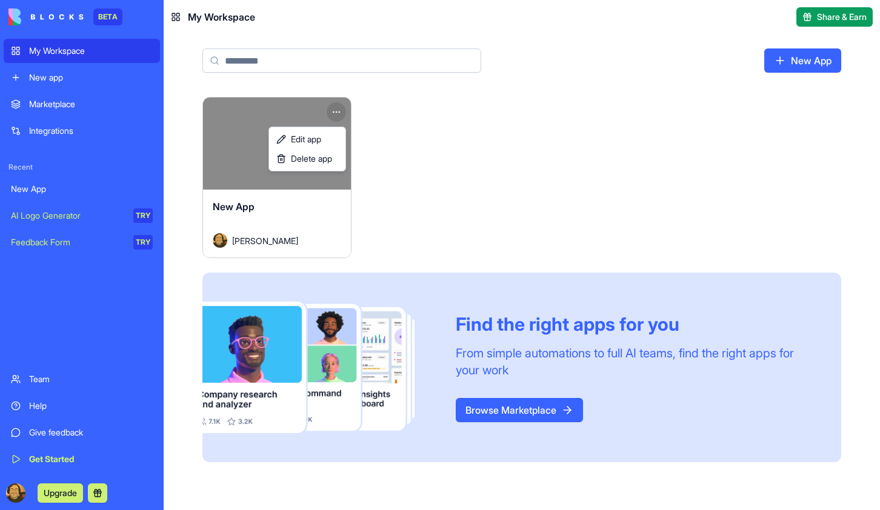
click at [332, 110] on html "BETA My Workspace New app Marketplace Integrations Recent New App AI Logo Gener…" at bounding box center [440, 255] width 880 height 510
click at [314, 159] on span "Delete app" at bounding box center [311, 159] width 41 height 12
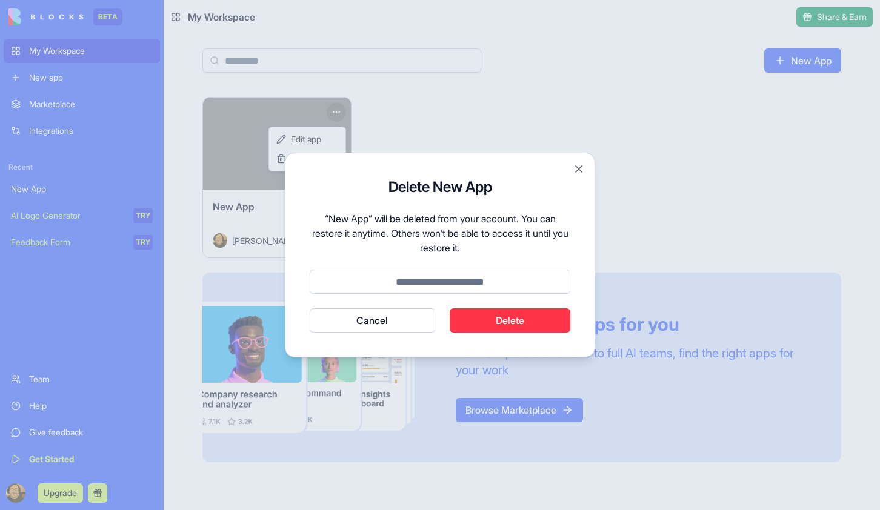
click at [516, 321] on button "Delete" at bounding box center [510, 321] width 121 height 24
type input "******"
click at [504, 322] on button "Delete" at bounding box center [510, 321] width 121 height 24
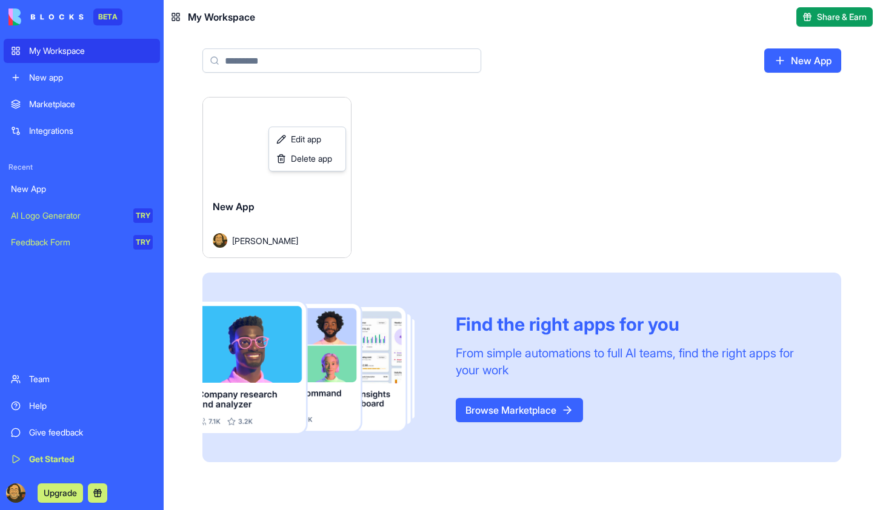
click at [493, 410] on html "BETA My Workspace New app Marketplace Integrations Recent New App AI Logo Gener…" at bounding box center [440, 255] width 880 height 510
click at [510, 418] on link "Browse Marketplace" at bounding box center [519, 410] width 127 height 24
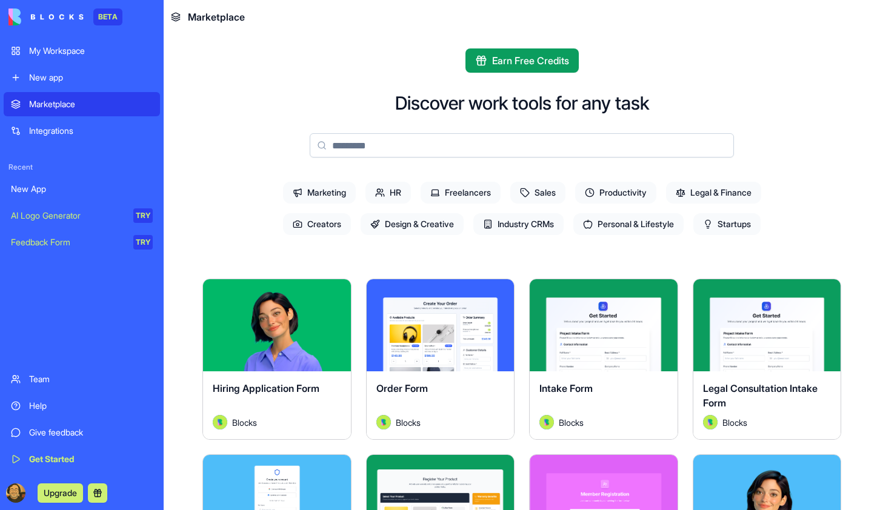
click at [708, 197] on span "Legal & Finance" at bounding box center [713, 193] width 95 height 22
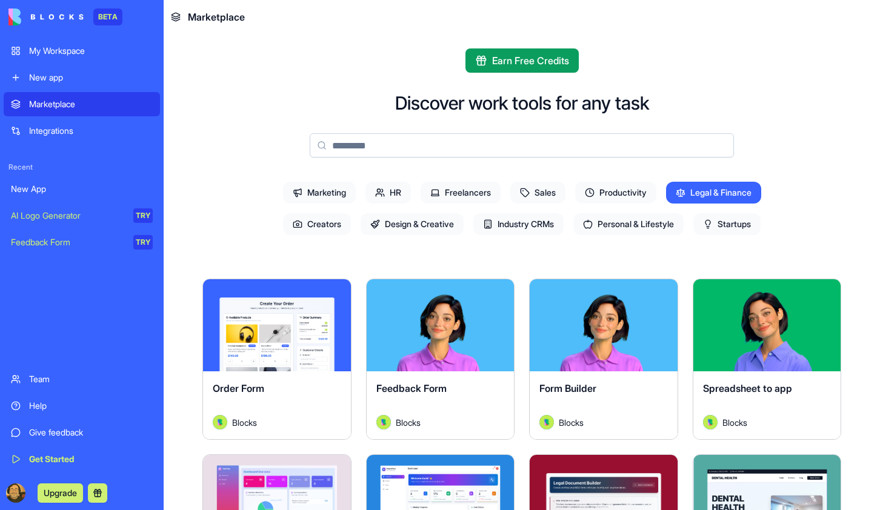
click at [399, 227] on span "Design & Creative" at bounding box center [412, 224] width 103 height 22
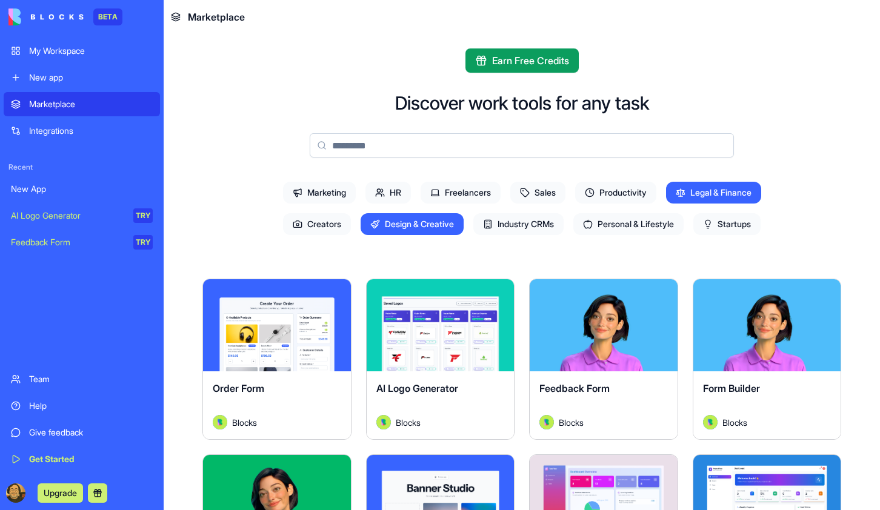
click at [722, 195] on span "Legal & Finance" at bounding box center [713, 193] width 95 height 22
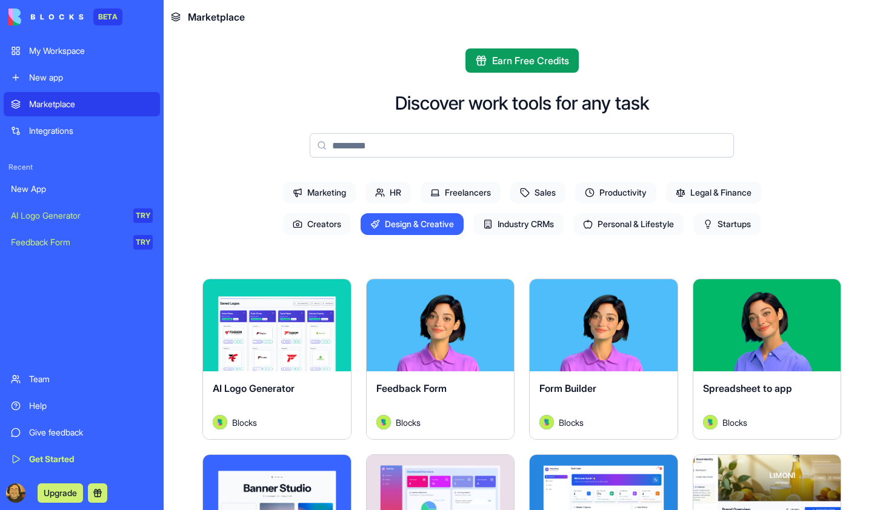
click at [403, 233] on span "Design & Creative" at bounding box center [412, 224] width 103 height 22
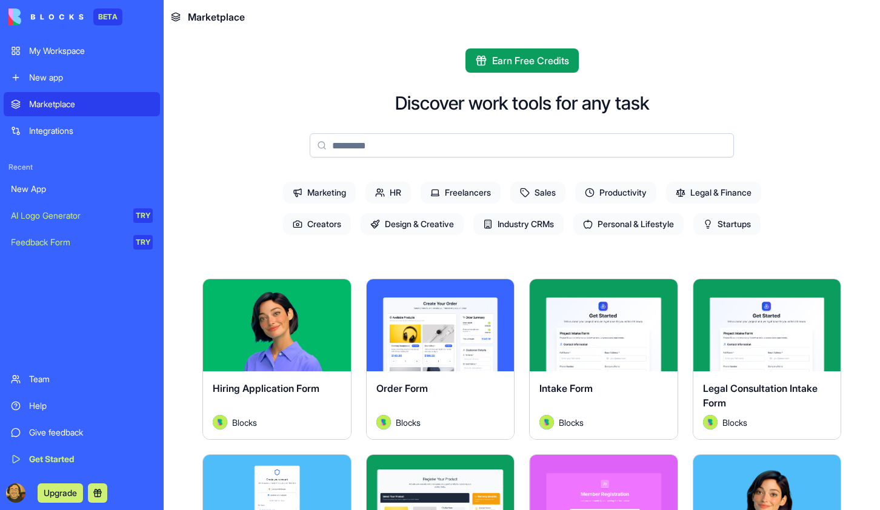
click at [538, 224] on span "Industry CRMs" at bounding box center [518, 224] width 90 height 22
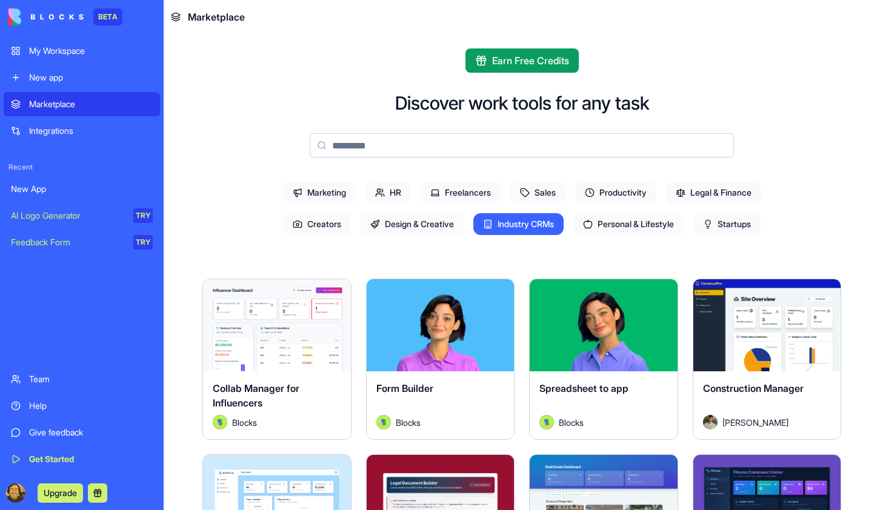
click at [512, 225] on span "Industry CRMs" at bounding box center [518, 224] width 90 height 22
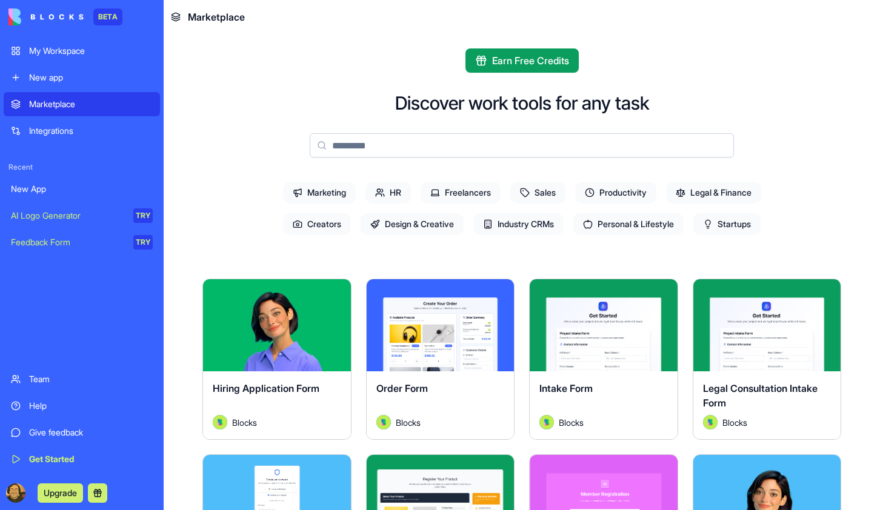
click at [65, 50] on div "My Workspace" at bounding box center [91, 51] width 124 height 12
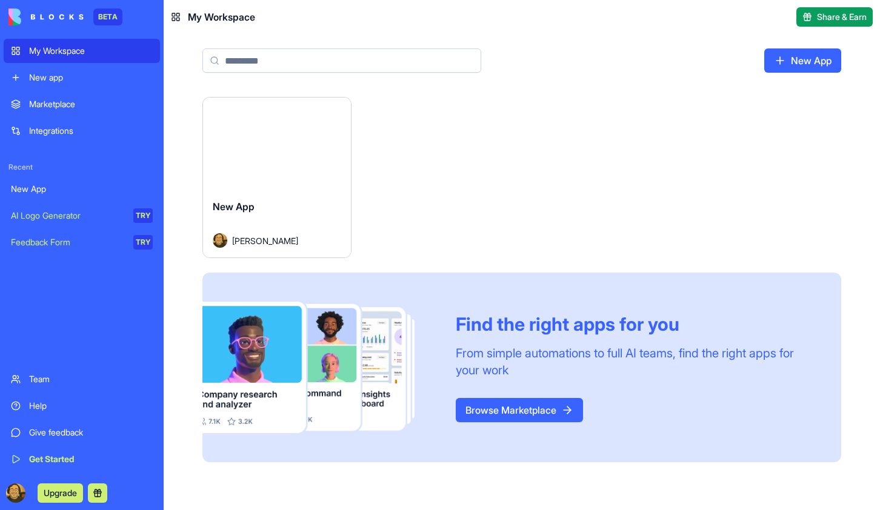
click at [55, 75] on div "New app" at bounding box center [91, 78] width 124 height 12
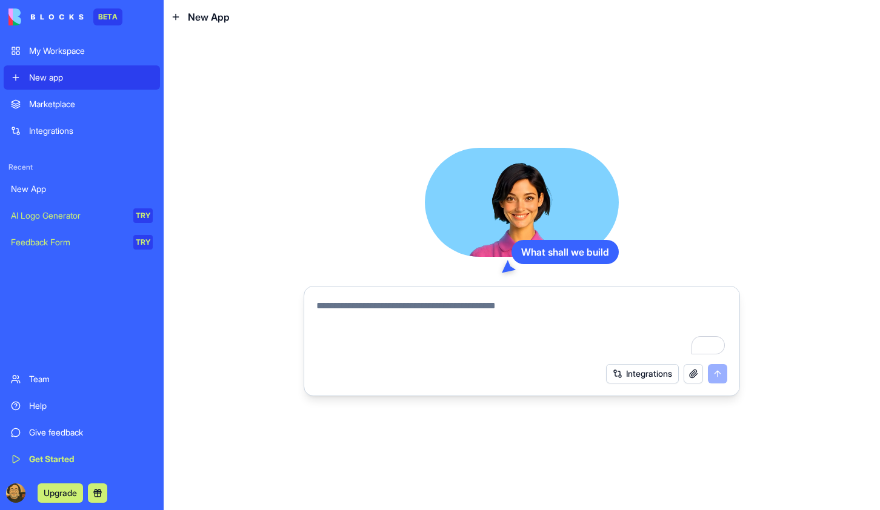
click at [453, 301] on textarea "To enrich screen reader interactions, please activate Accessibility in Grammarl…" at bounding box center [521, 328] width 411 height 58
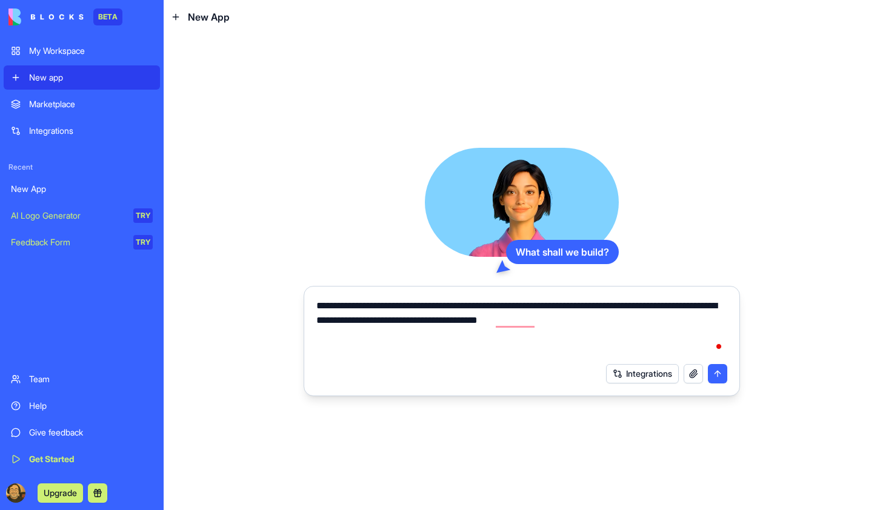
type textarea "**********"
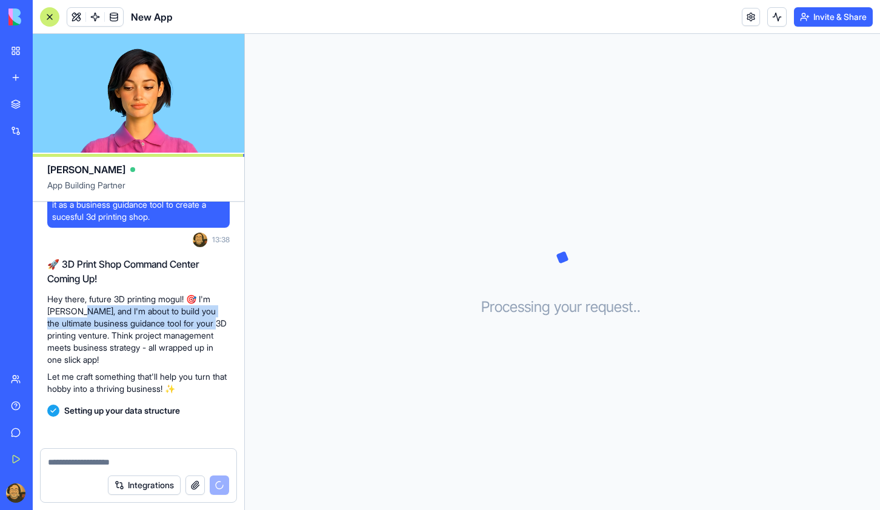
scroll to position [61, 0]
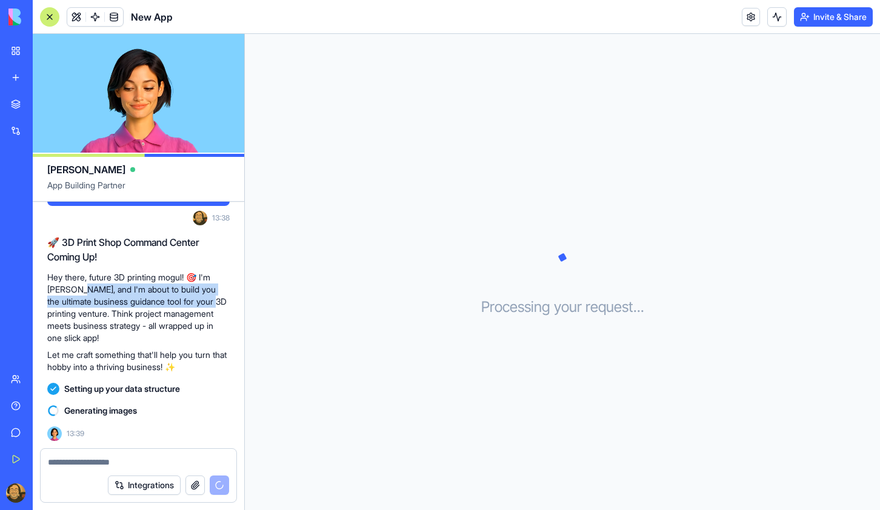
drag, startPoint x: 76, startPoint y: 308, endPoint x: 212, endPoint y: 307, distance: 135.8
click at [212, 307] on p "Hey there, future 3D printing mogul! 🎯 I'm [PERSON_NAME], and I'm about to buil…" at bounding box center [138, 308] width 182 height 73
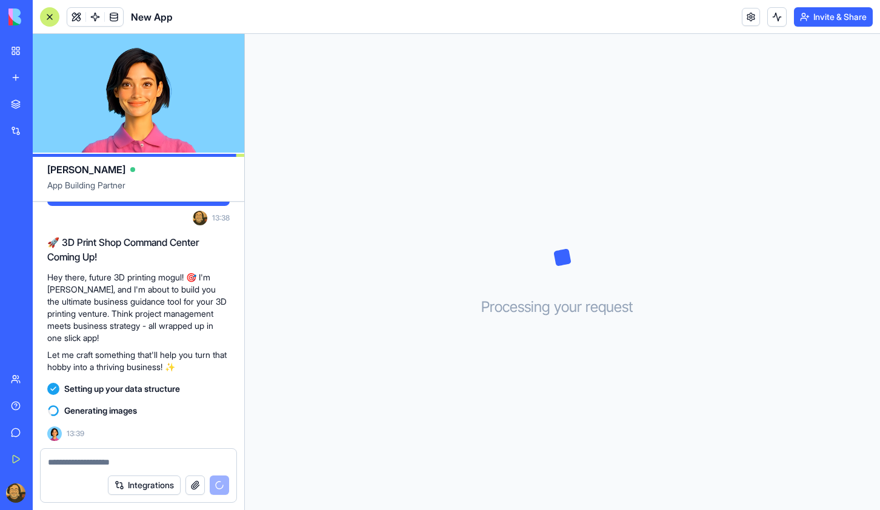
click at [180, 313] on p "Hey there, future 3D printing mogul! 🎯 I'm [PERSON_NAME], and I'm about to buil…" at bounding box center [138, 308] width 182 height 73
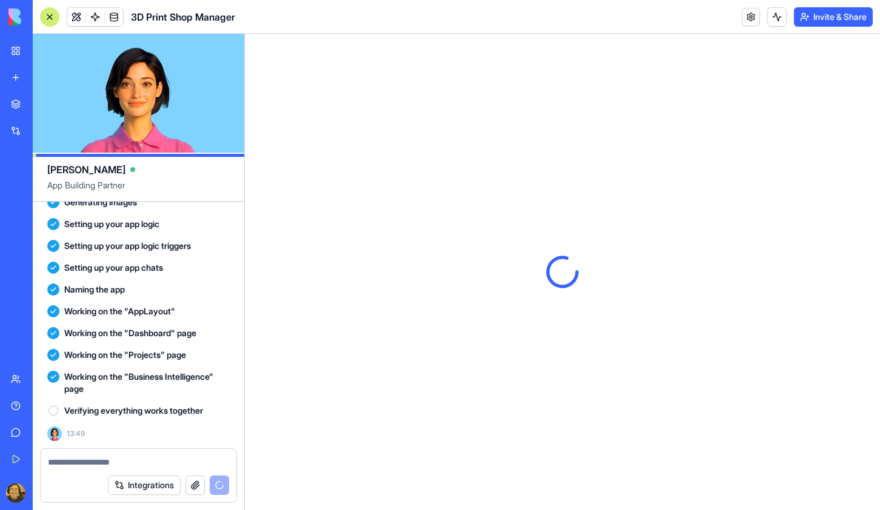
scroll to position [0, 0]
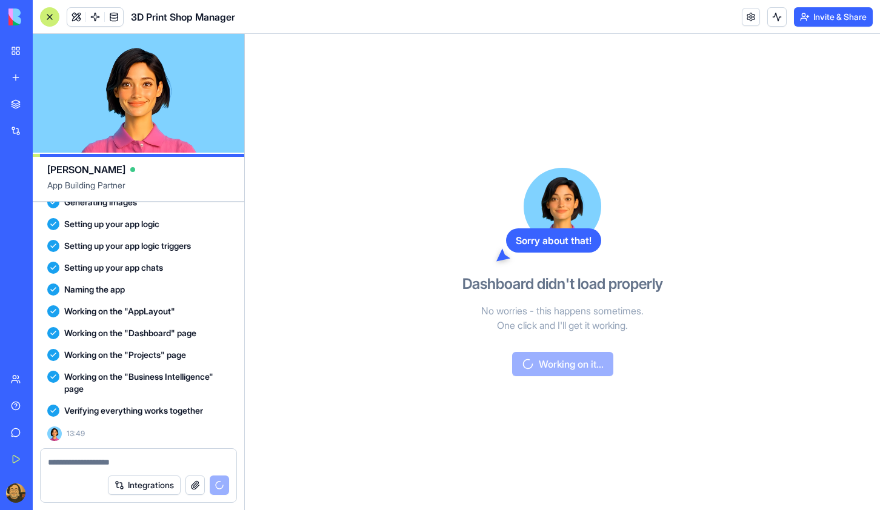
scroll to position [471, 0]
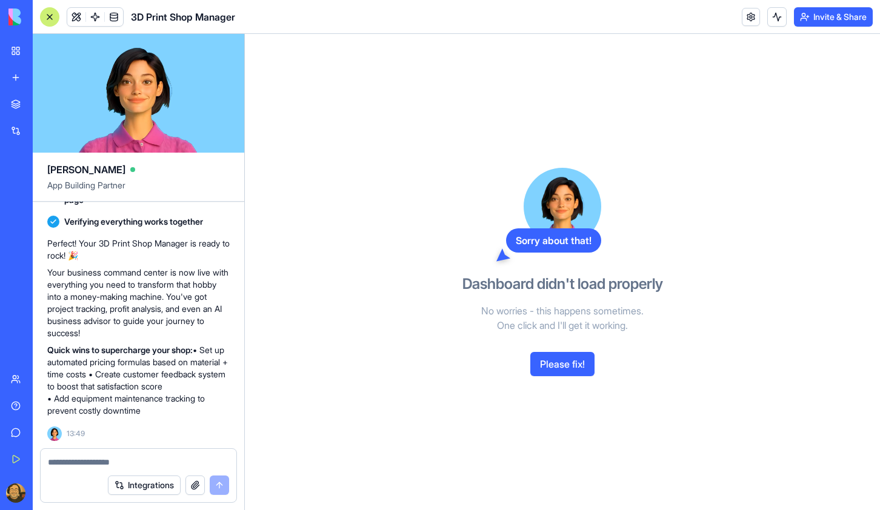
click at [570, 365] on button "Please fix!" at bounding box center [562, 364] width 64 height 24
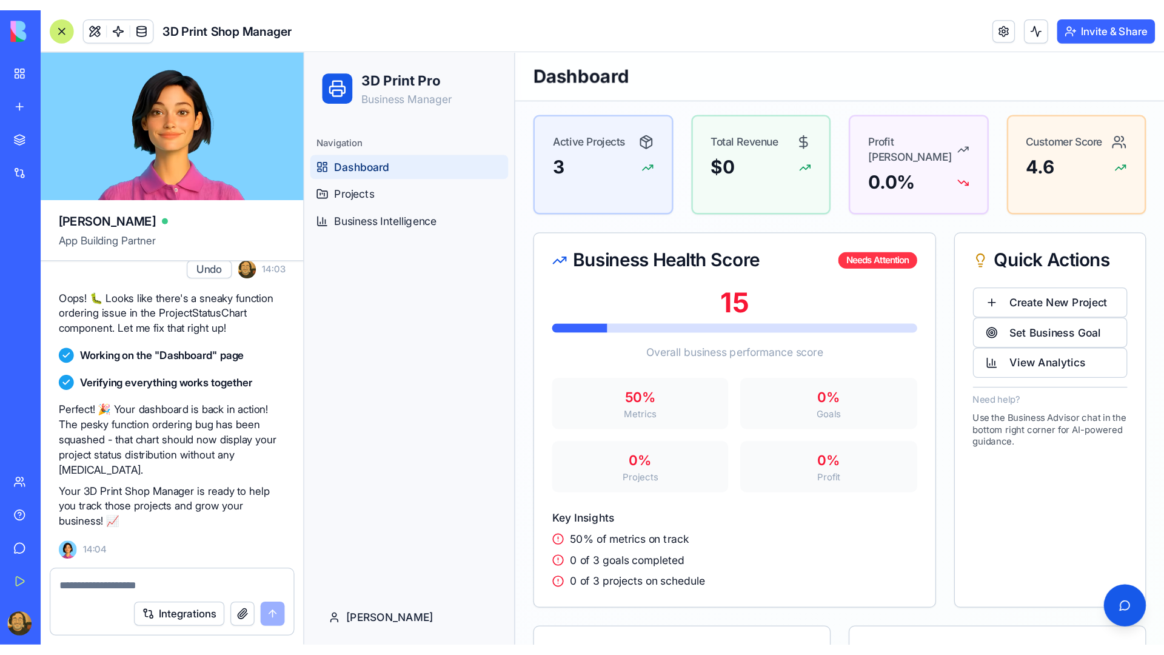
scroll to position [0, 0]
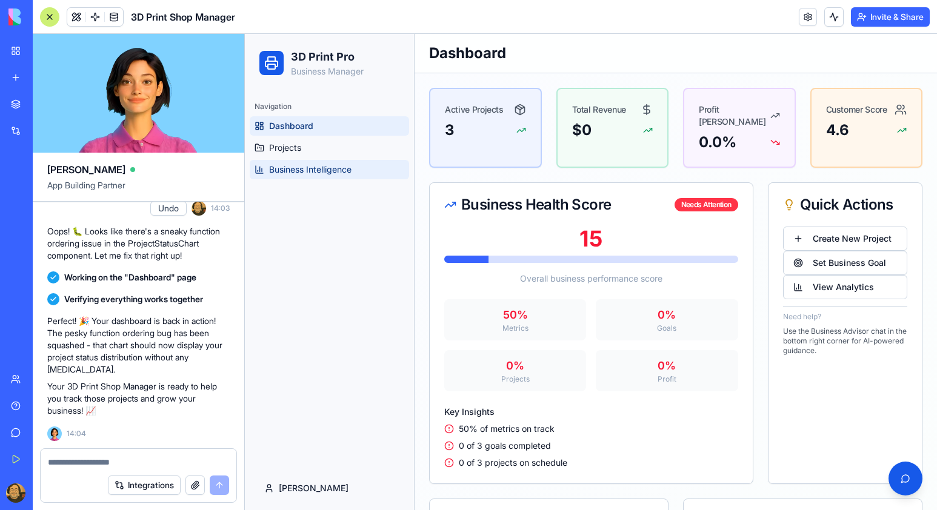
click at [304, 170] on span "Business Intelligence" at bounding box center [310, 170] width 82 height 12
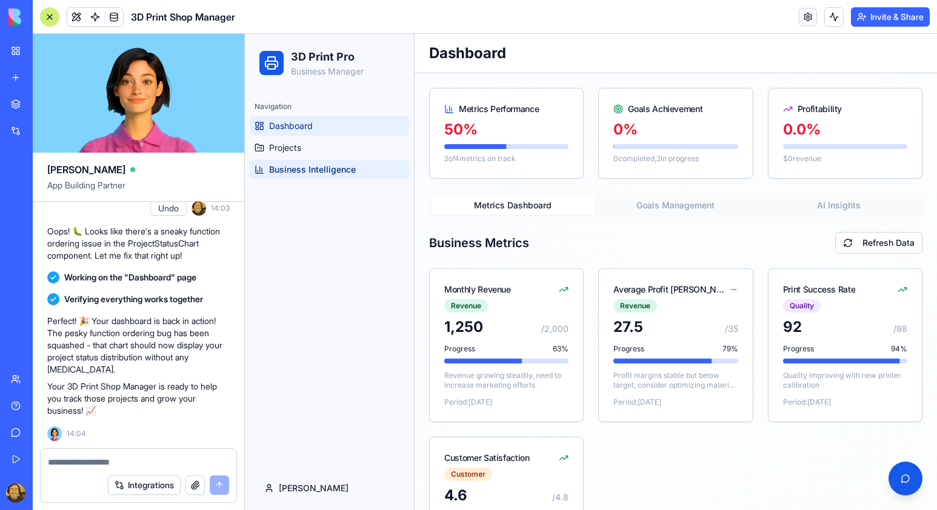
click at [306, 126] on span "Dashboard" at bounding box center [291, 126] width 44 height 12
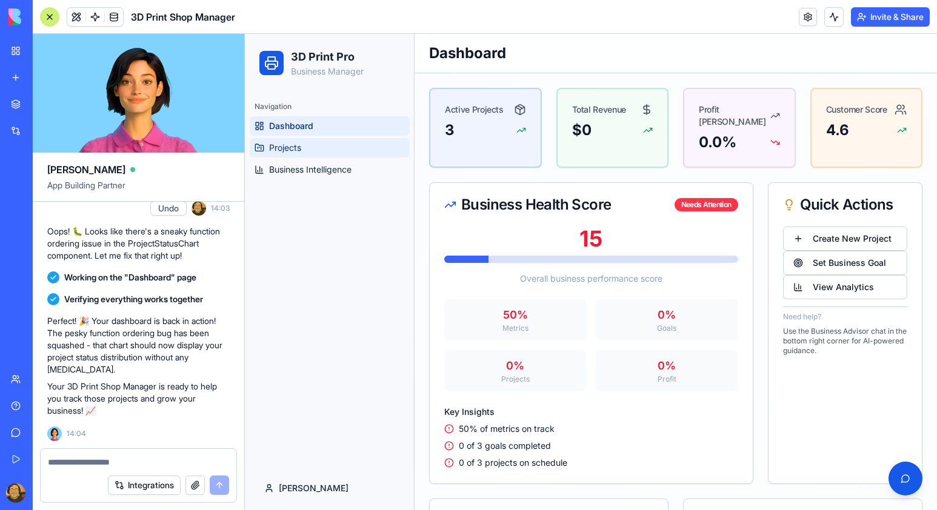
click at [286, 148] on span "Projects" at bounding box center [285, 148] width 32 height 12
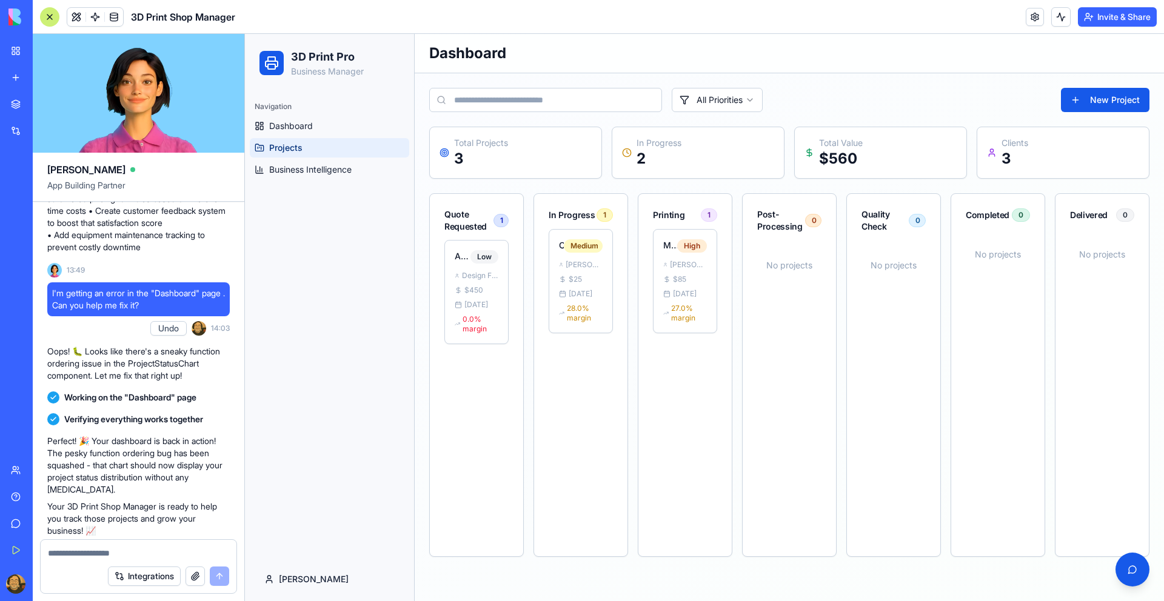
scroll to position [676, 0]
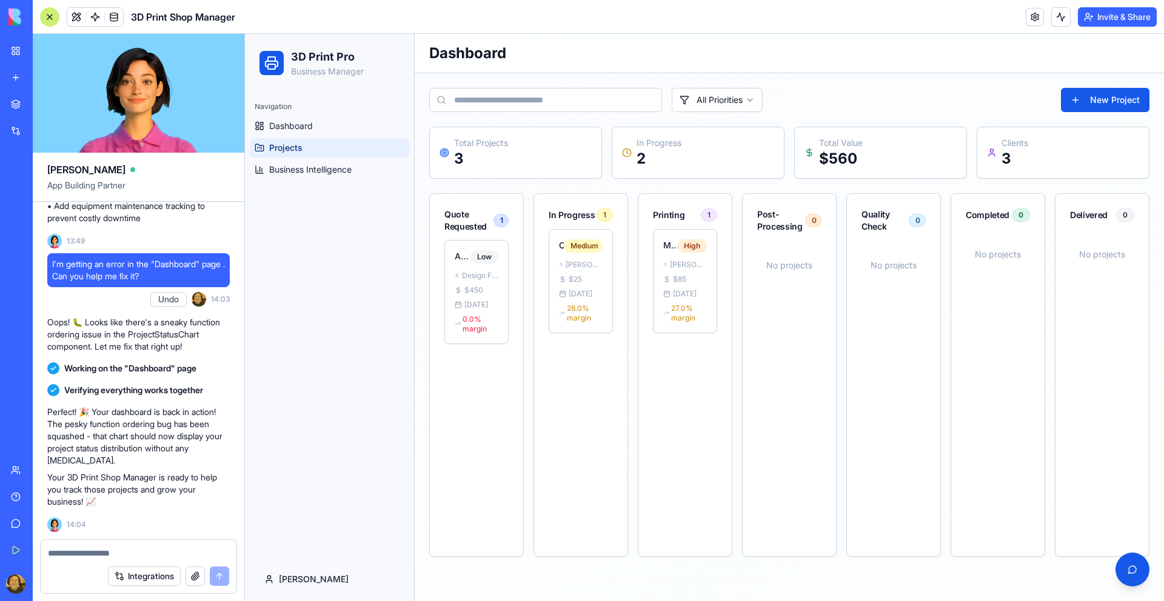
click at [358, 333] on div "Navigation Dashboard Projects Business Intelligence" at bounding box center [329, 325] width 169 height 466
click at [235, 336] on div "An app to project manage my 3d printing new business/hobby. I would like to app…" at bounding box center [139, 44] width 212 height 989
click at [294, 336] on div "Navigation Dashboard Projects Business Intelligence" at bounding box center [329, 325] width 169 height 466
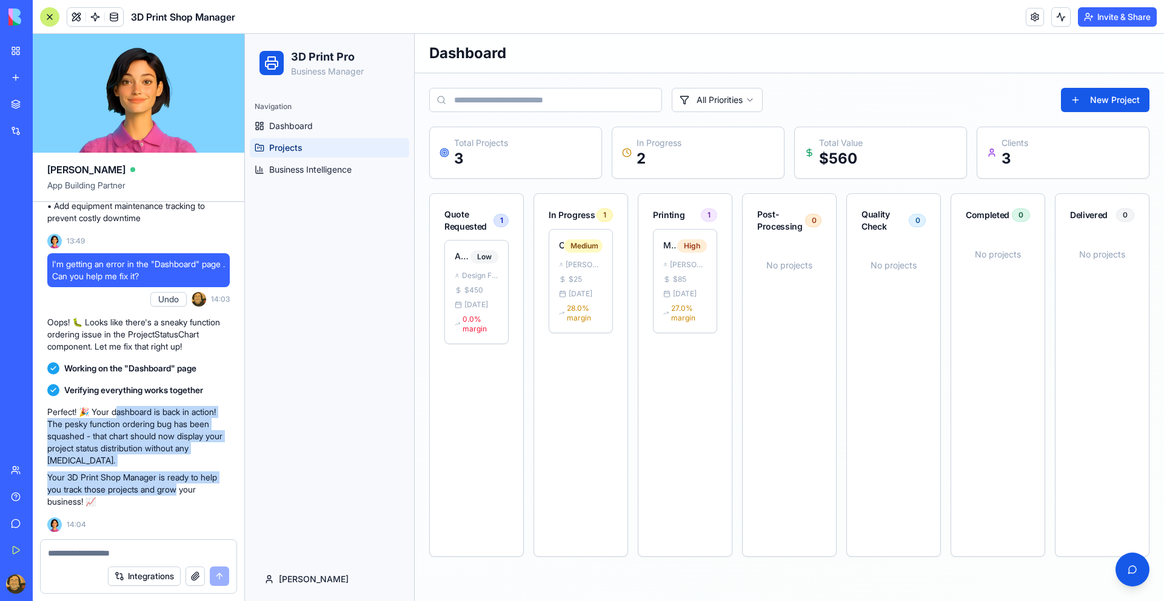
drag, startPoint x: 122, startPoint y: 415, endPoint x: 182, endPoint y: 492, distance: 97.2
click at [182, 492] on div "Perfect! 🎉 Your dashboard is back in action! The pesky function ordering bug ha…" at bounding box center [138, 457] width 182 height 102
click at [182, 492] on p "Your 3D Print Shop Manager is ready to help you track those projects and grow y…" at bounding box center [138, 490] width 182 height 36
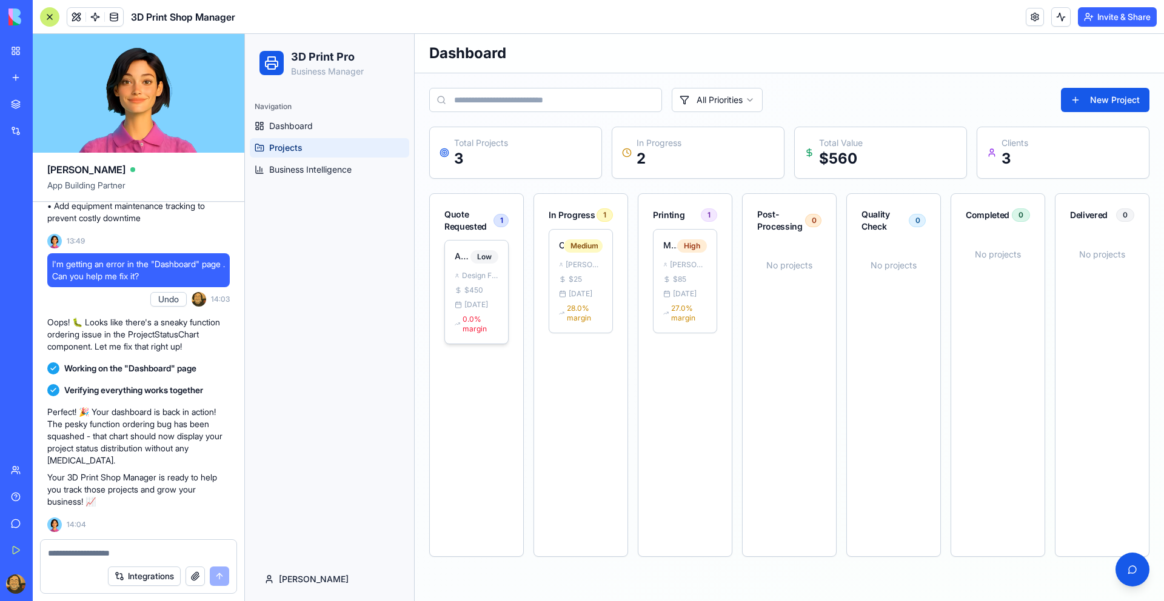
click at [483, 286] on span "$ 450" at bounding box center [473, 291] width 19 height 10
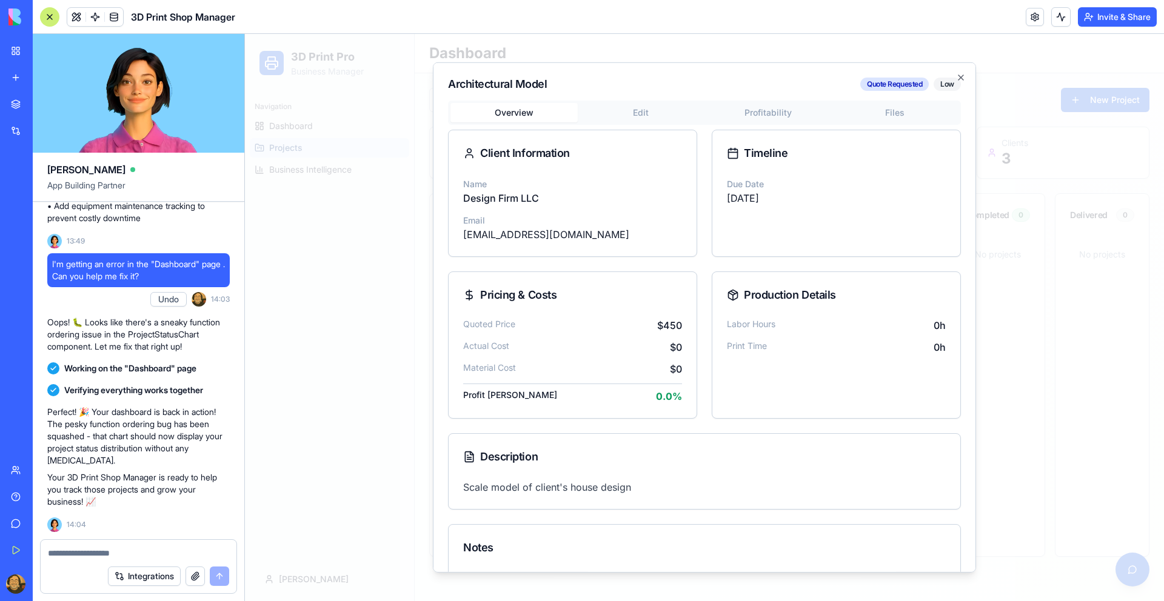
click at [780, 161] on div "Timeline" at bounding box center [836, 153] width 219 height 17
drag, startPoint x: 493, startPoint y: 299, endPoint x: 527, endPoint y: 298, distance: 33.3
click at [527, 298] on div "Pricing & Costs" at bounding box center [572, 295] width 219 height 17
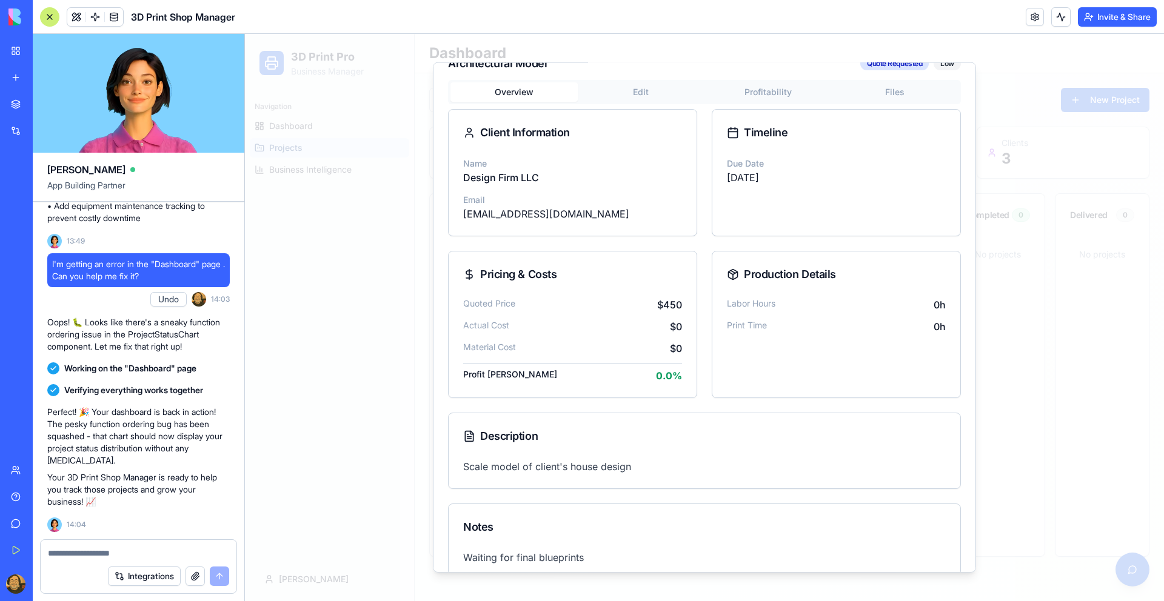
scroll to position [43, 0]
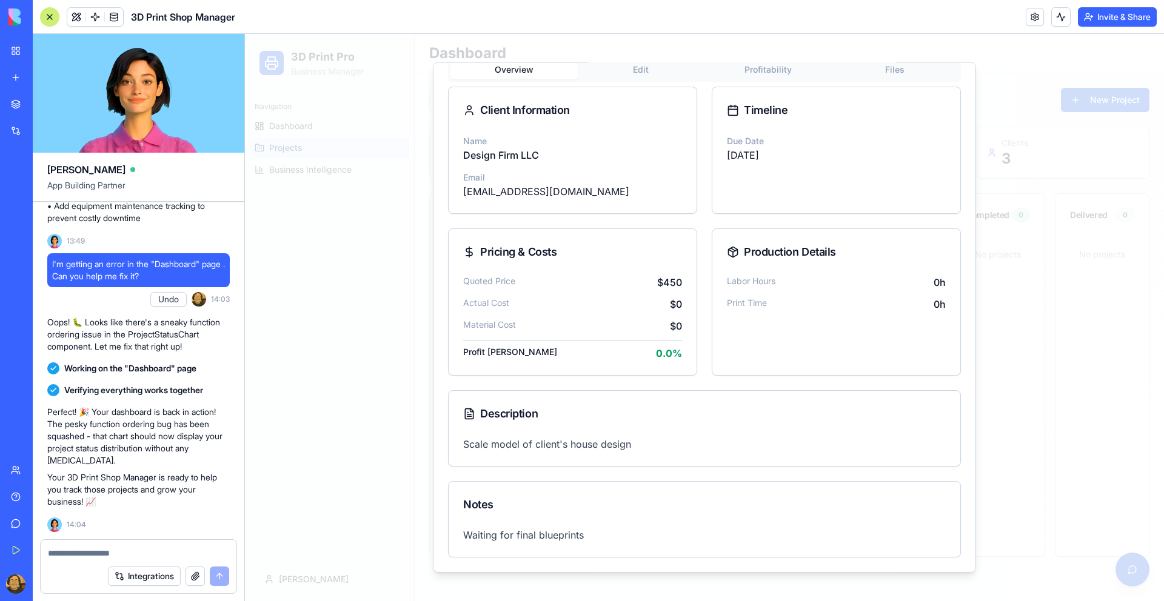
drag, startPoint x: 744, startPoint y: 285, endPoint x: 802, endPoint y: 284, distance: 58.2
click at [802, 284] on div "Labor Hours 0 h" at bounding box center [836, 282] width 219 height 15
click at [754, 244] on div "Production Details" at bounding box center [836, 252] width 219 height 17
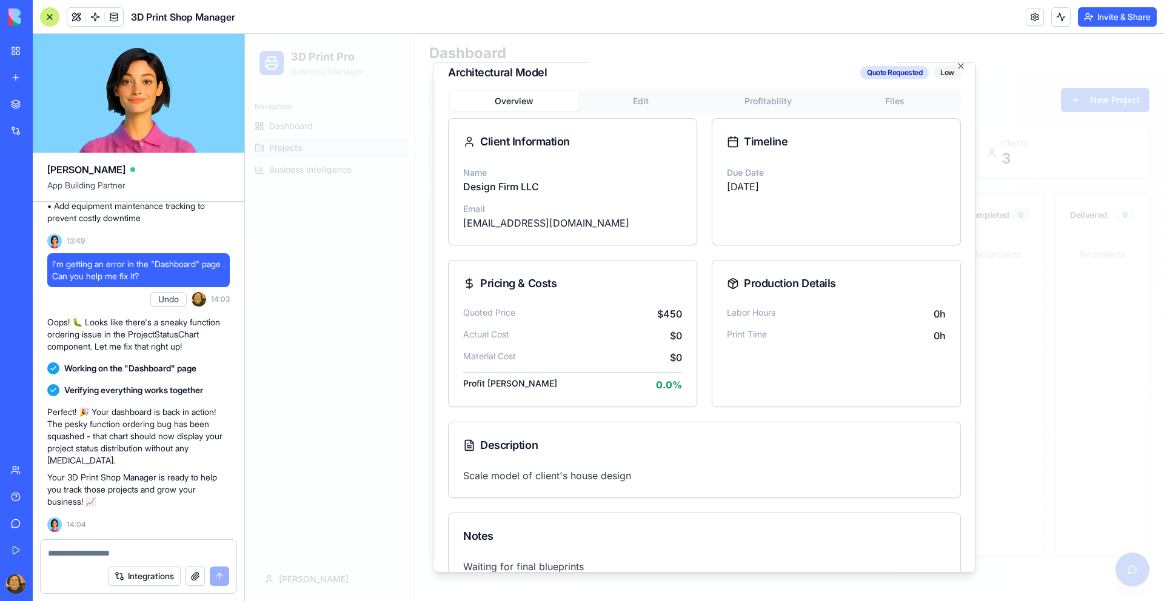
scroll to position [0, 0]
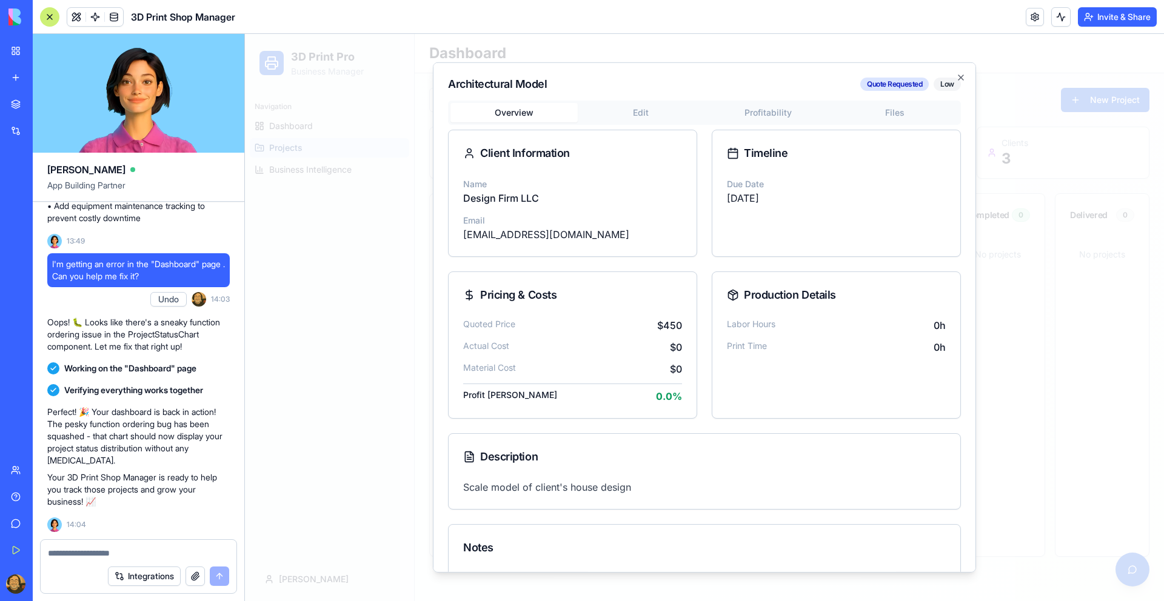
click at [651, 109] on button "Edit" at bounding box center [641, 112] width 127 height 19
click at [549, 115] on button "Overview" at bounding box center [513, 112] width 127 height 19
click at [620, 113] on button "Edit" at bounding box center [641, 112] width 127 height 19
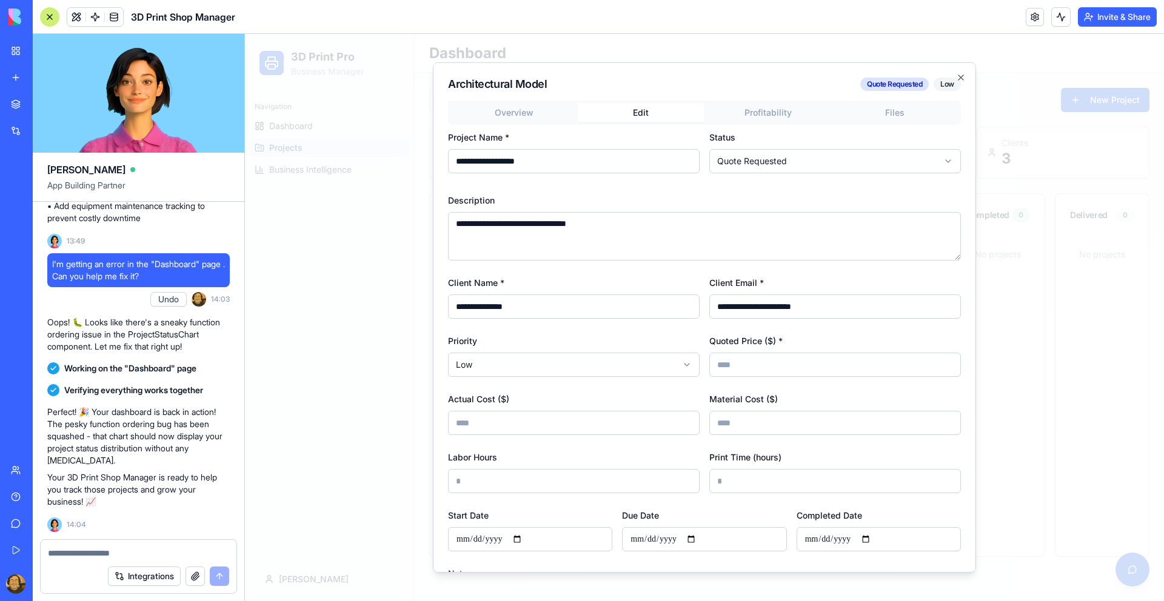
click at [823, 165] on body "**********" at bounding box center [704, 317] width 919 height 567
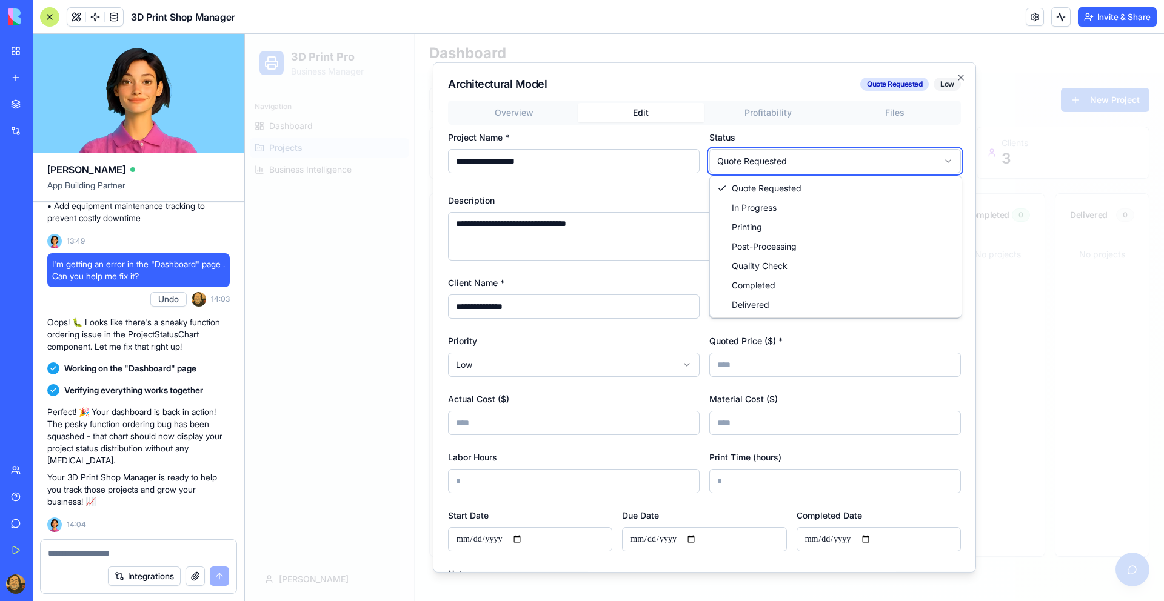
click at [717, 90] on body "**********" at bounding box center [704, 317] width 919 height 567
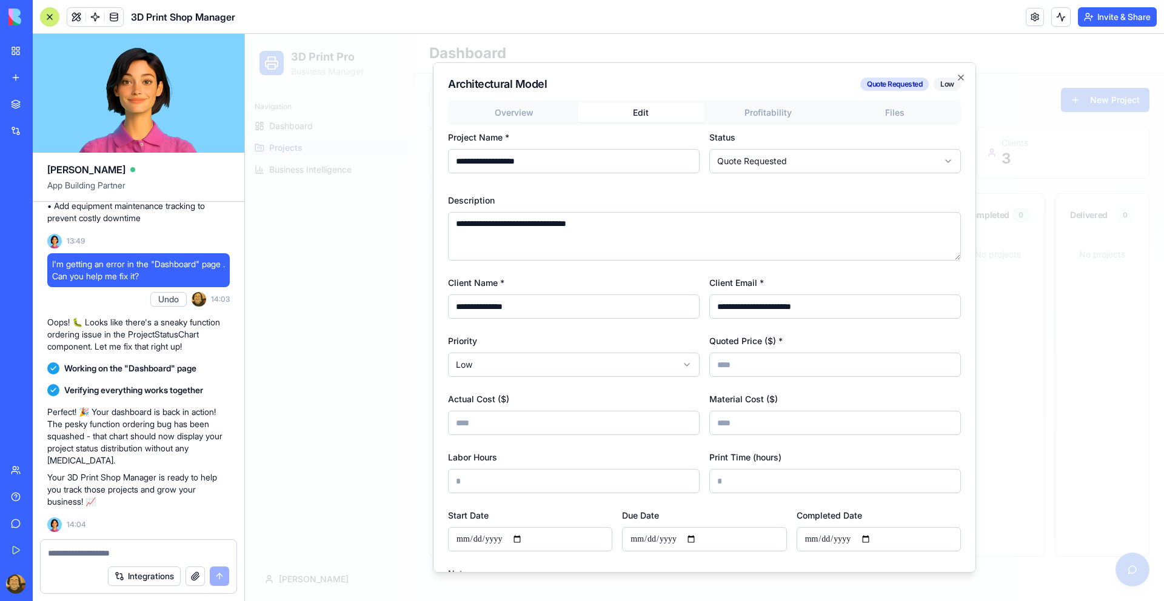
click at [761, 118] on body "**********" at bounding box center [704, 317] width 919 height 567
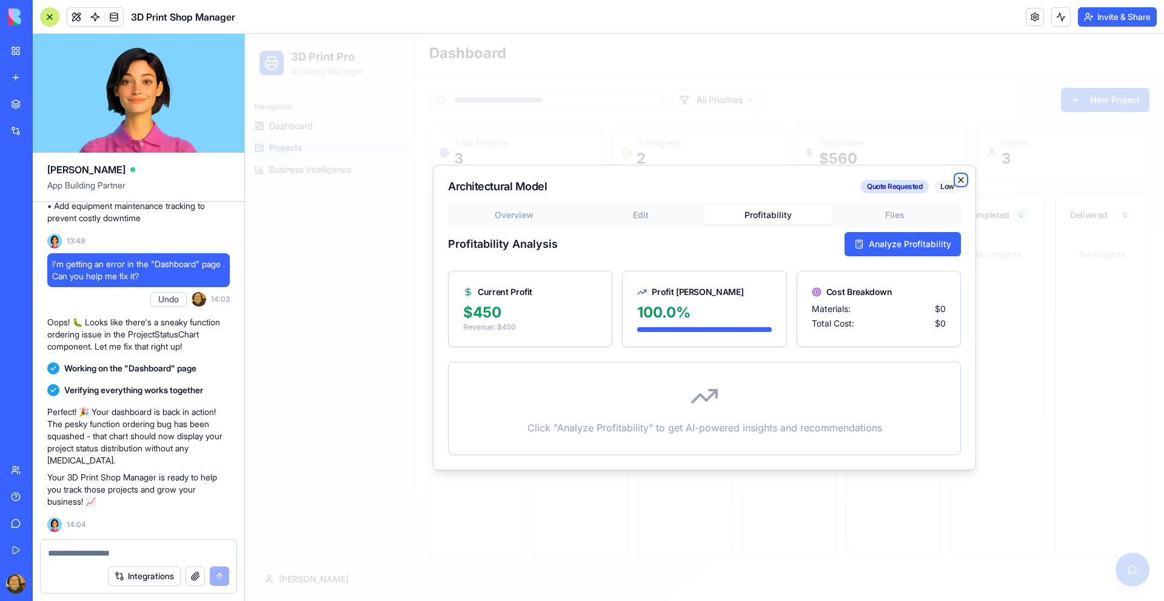
click at [880, 178] on icon "button" at bounding box center [961, 180] width 10 height 10
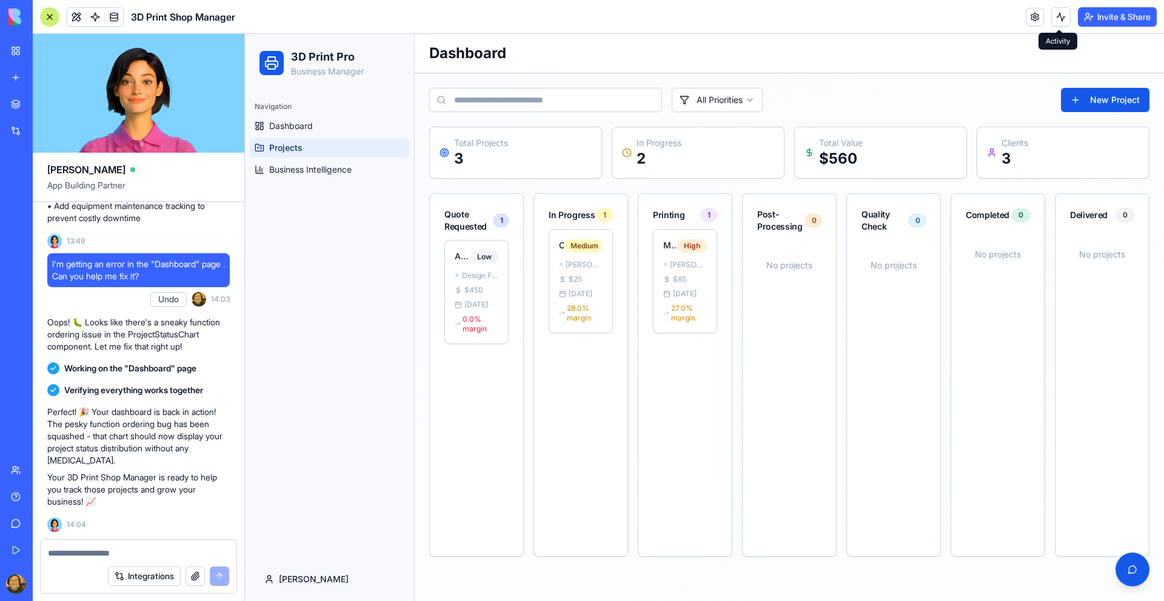
click at [880, 19] on button at bounding box center [1060, 16] width 19 height 19
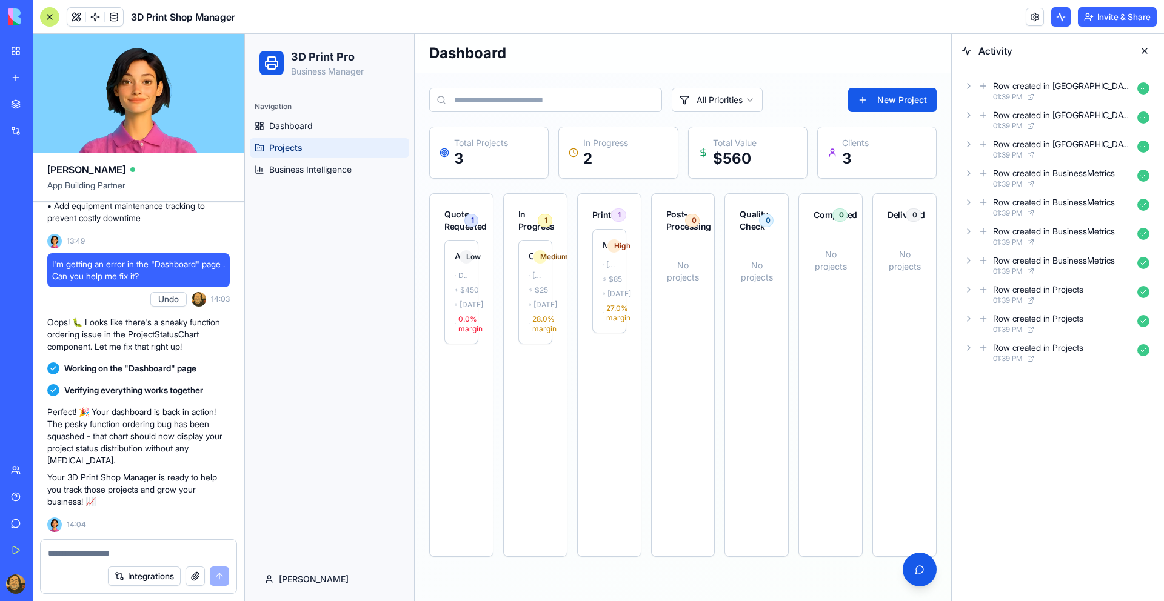
click at [880, 19] on button at bounding box center [1060, 16] width 19 height 19
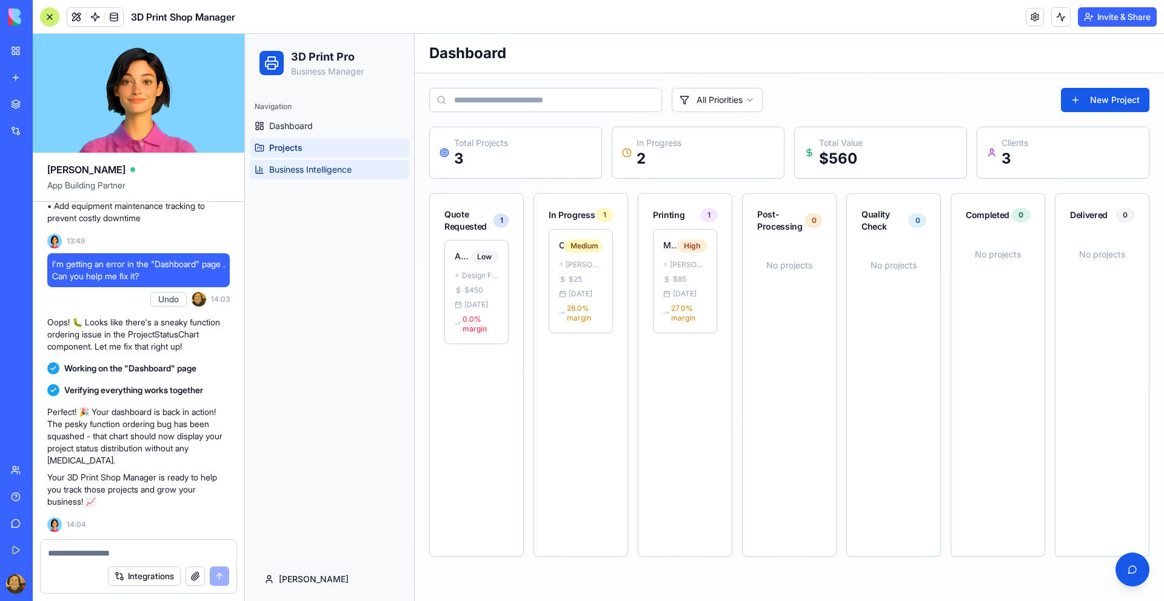
click at [299, 173] on span "Business Intelligence" at bounding box center [310, 170] width 82 height 12
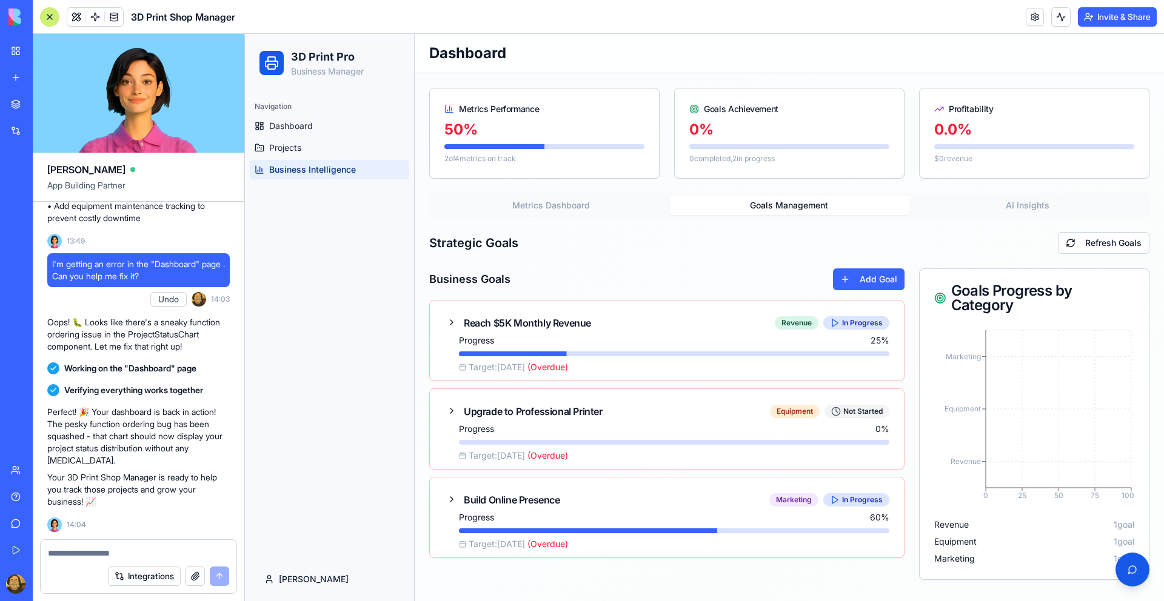
click at [780, 210] on button "Goals Management" at bounding box center [789, 205] width 238 height 19
click at [522, 322] on div "Reach $5K Monthly Revenue" at bounding box center [619, 323] width 311 height 15
click at [453, 326] on icon "button" at bounding box center [452, 323] width 10 height 10
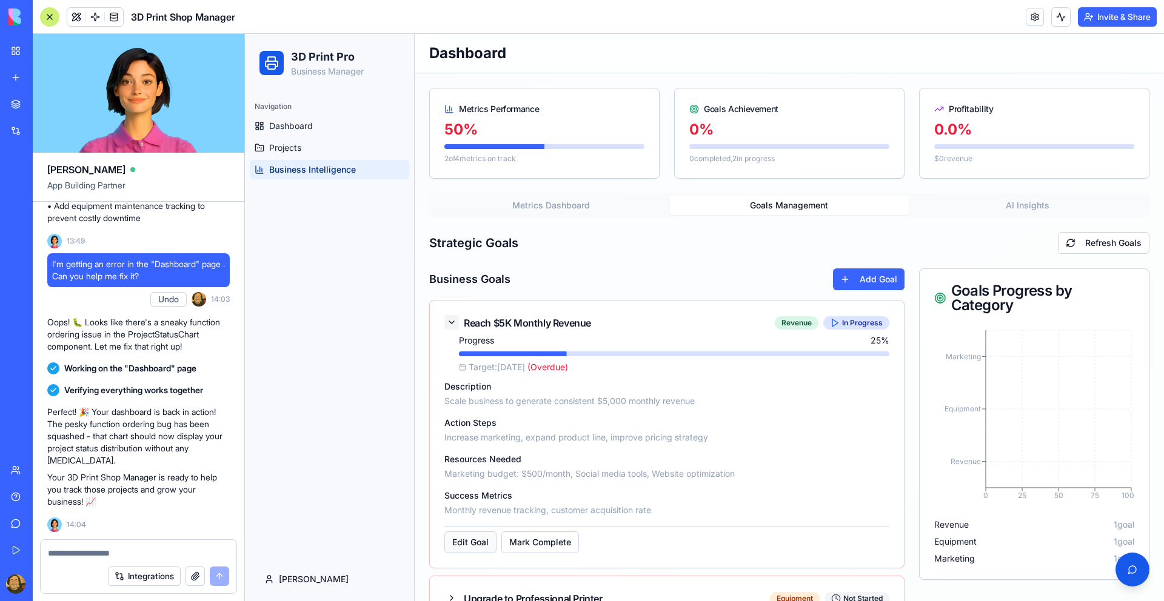
click at [478, 510] on button "Edit Goal" at bounding box center [470, 543] width 52 height 22
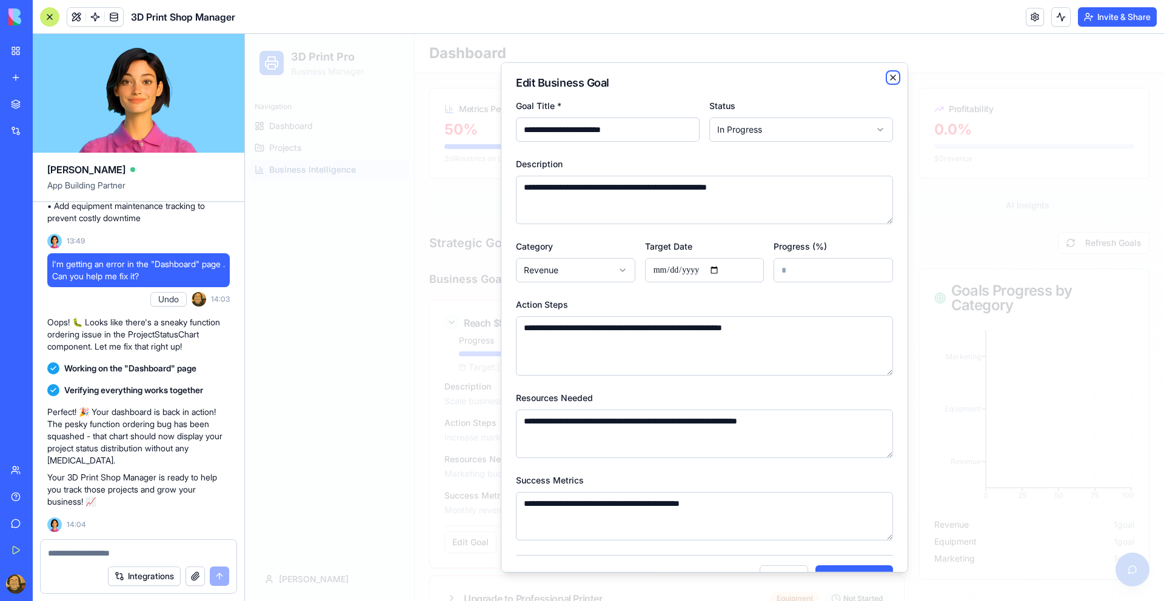
click at [880, 77] on icon "button" at bounding box center [893, 78] width 10 height 10
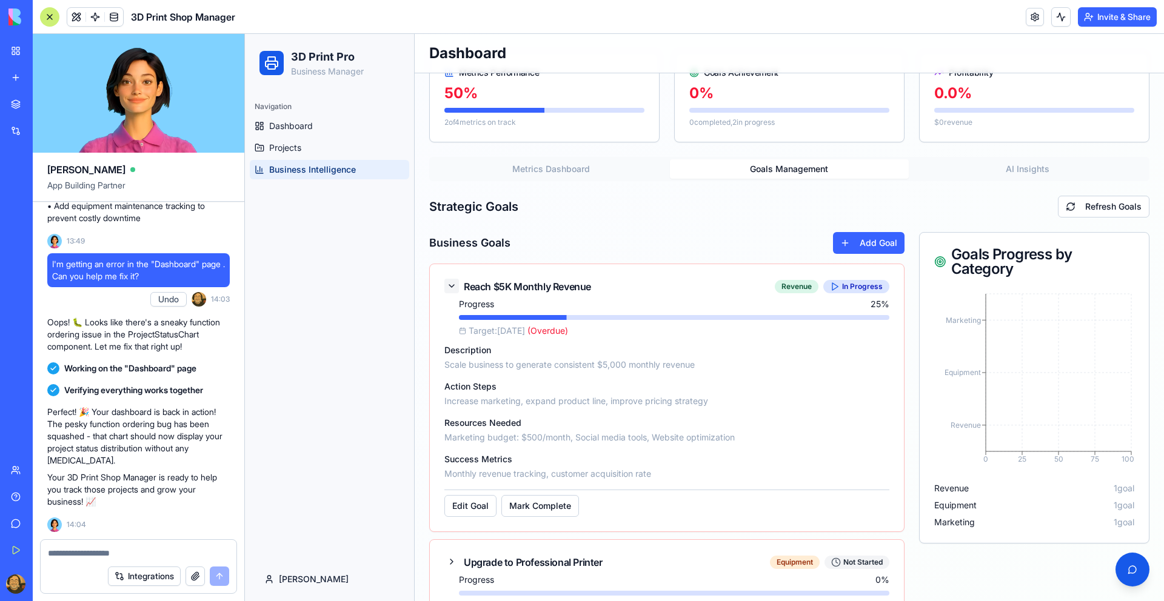
scroll to position [159, 0]
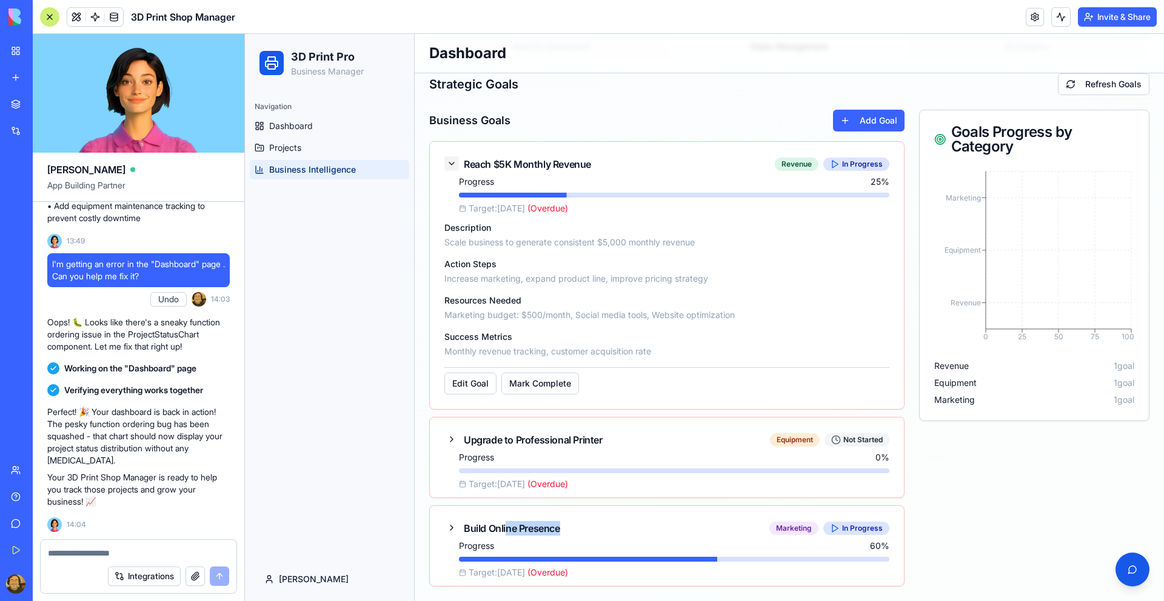
drag, startPoint x: 507, startPoint y: 529, endPoint x: 610, endPoint y: 523, distance: 103.8
click at [610, 510] on div "Build Online Presence" at bounding box center [617, 528] width 306 height 15
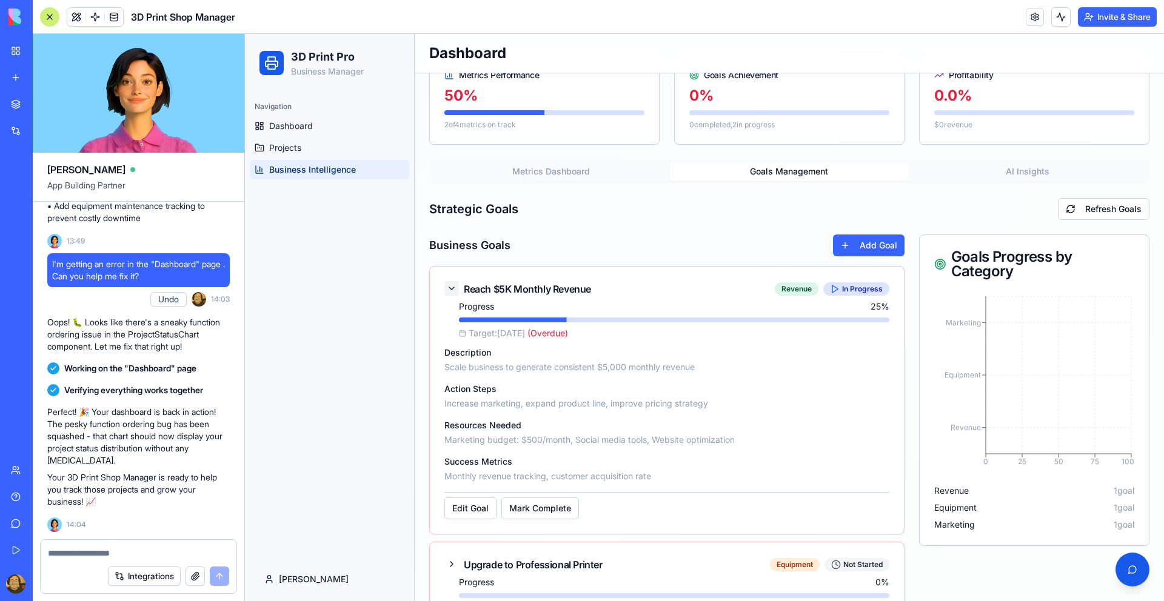
scroll to position [0, 0]
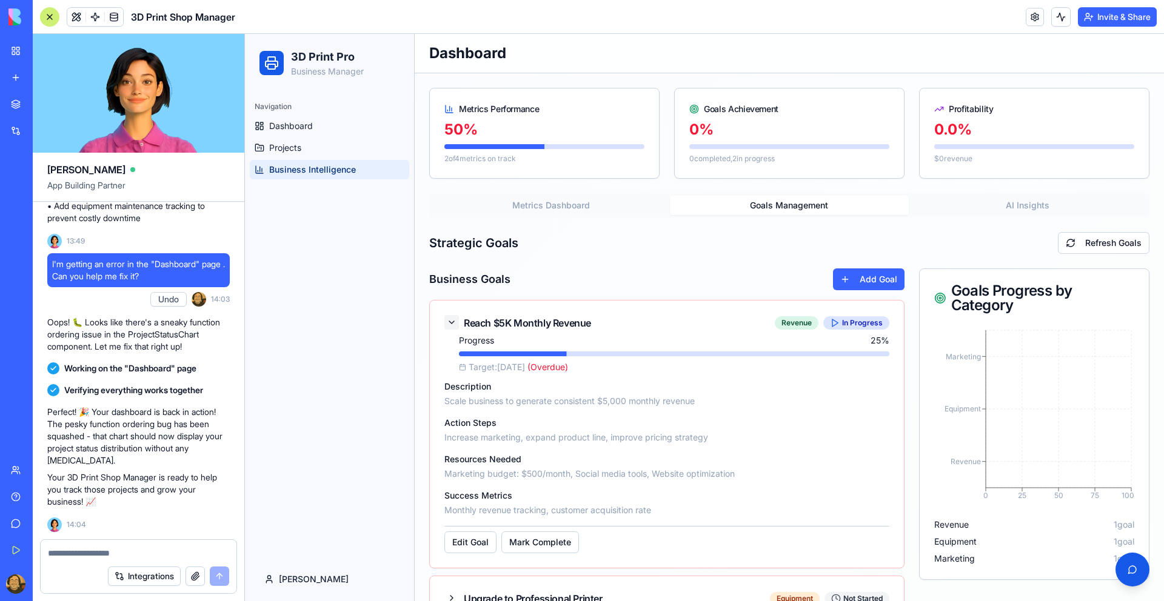
click at [453, 323] on icon "button" at bounding box center [452, 323] width 10 height 10
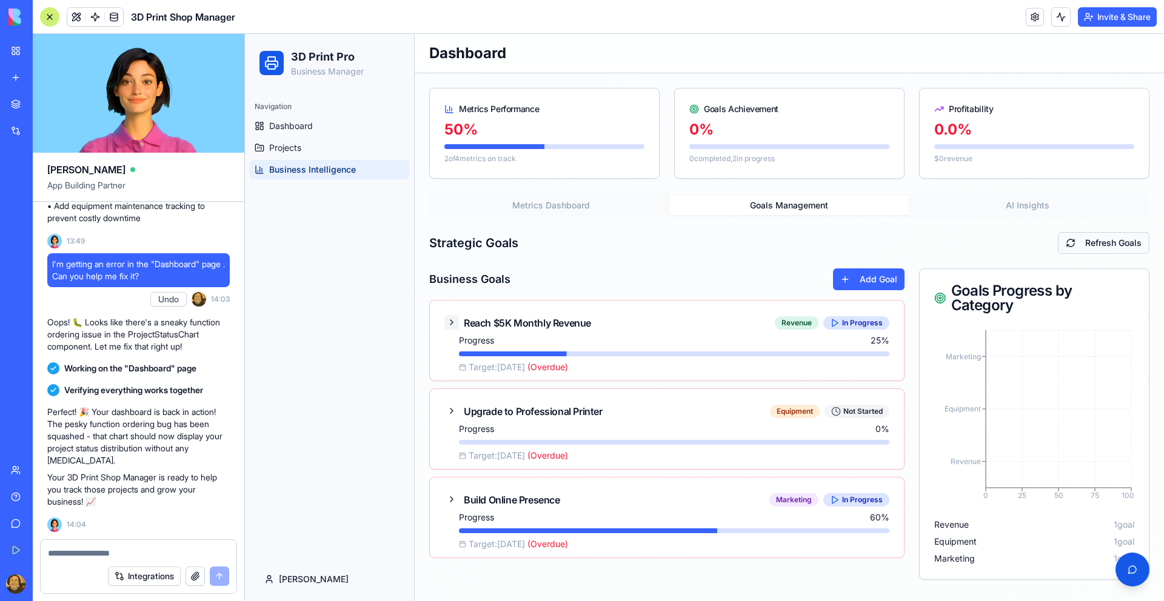
click at [880, 244] on button "Refresh Goals" at bounding box center [1104, 243] width 92 height 22
click at [880, 239] on button "Refresh Goals" at bounding box center [1104, 243] width 92 height 22
click at [295, 140] on link "Projects" at bounding box center [329, 147] width 159 height 19
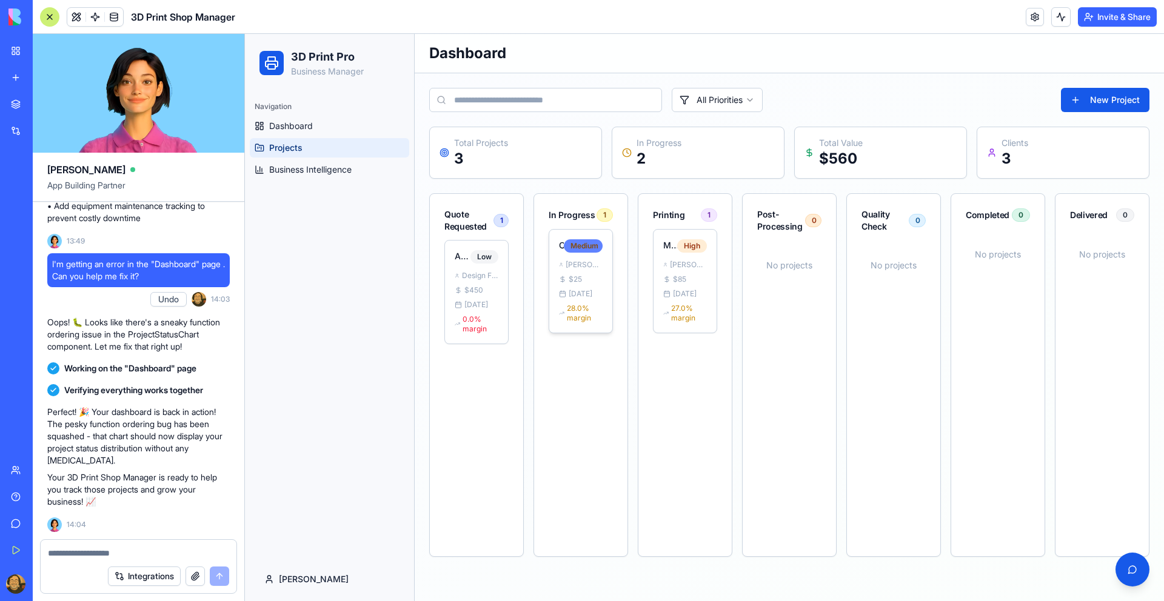
click at [578, 249] on div "Medium" at bounding box center [583, 245] width 39 height 13
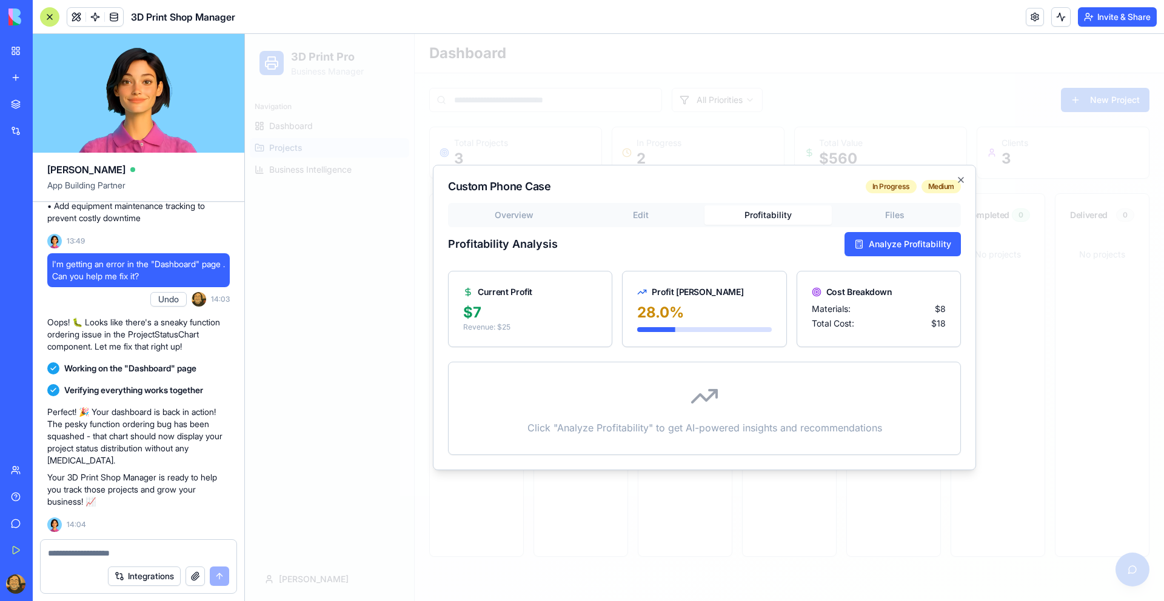
click at [784, 112] on body "3D Print Pro Business Manager Navigation Dashboard Projects Business Intelligen…" at bounding box center [704, 317] width 919 height 567
click at [880, 217] on div "Overview Edit Profitability Files Profitability Analysis Analyze Profitability …" at bounding box center [704, 329] width 513 height 252
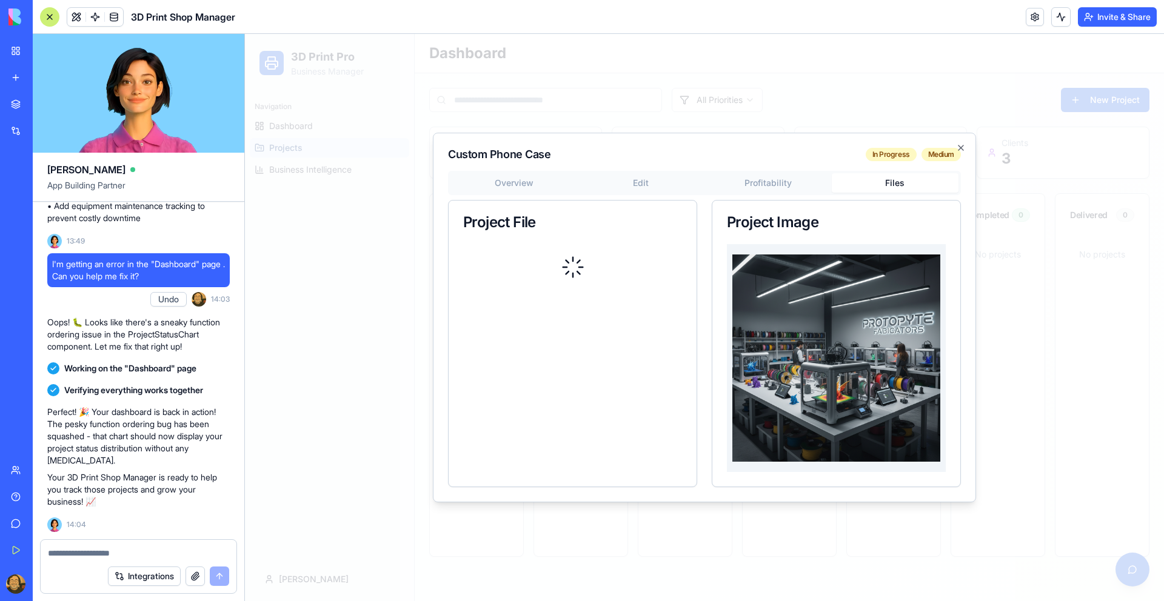
click at [507, 190] on div "Overview Edit Profitability Files Project File Project Image" at bounding box center [704, 329] width 513 height 316
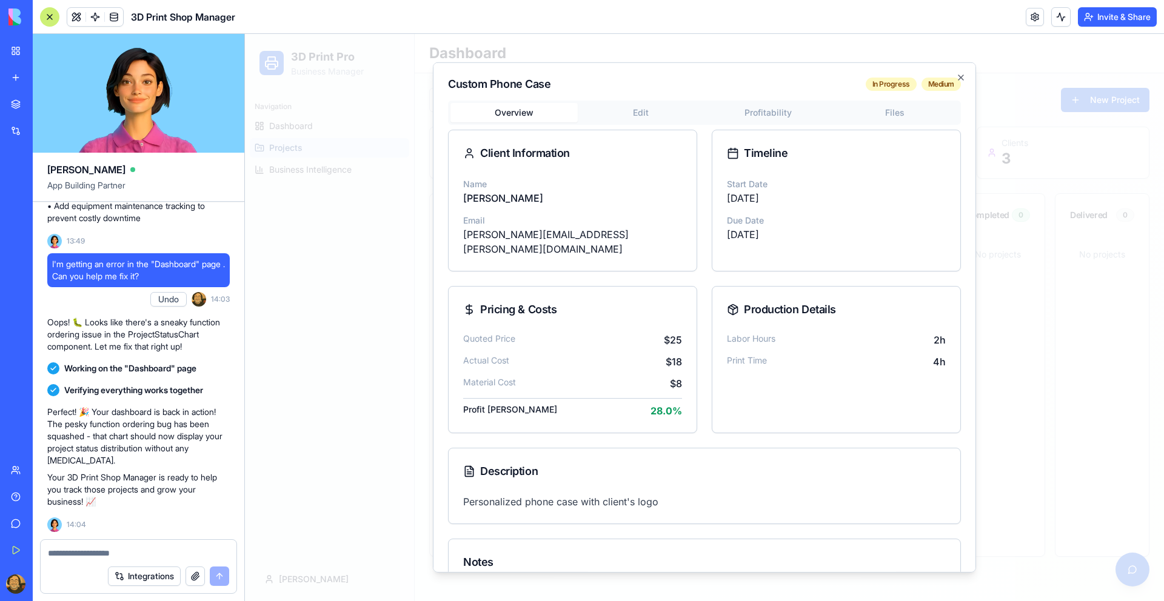
scroll to position [22, 0]
click at [958, 76] on icon "button" at bounding box center [961, 78] width 10 height 10
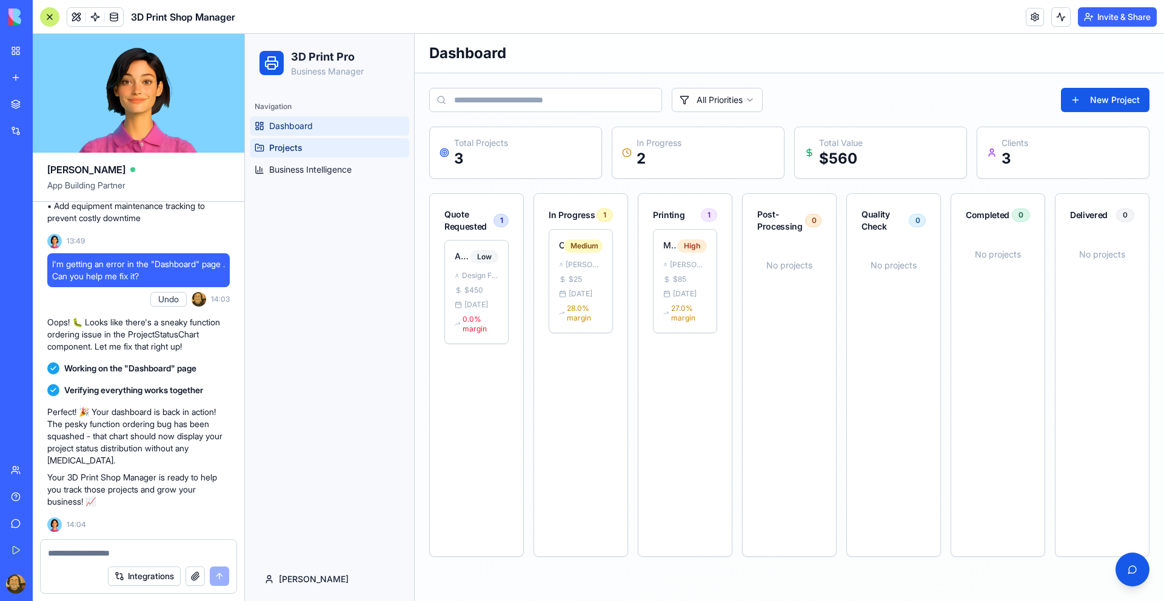
click at [299, 125] on span "Dashboard" at bounding box center [291, 126] width 44 height 12
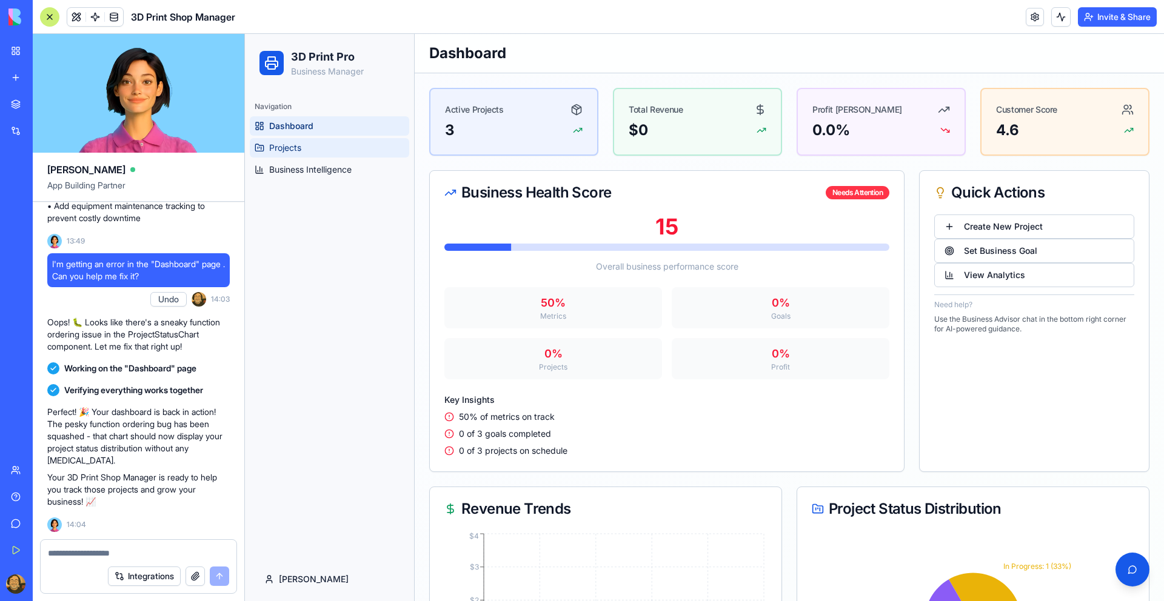
click at [340, 141] on link "Projects" at bounding box center [329, 147] width 159 height 19
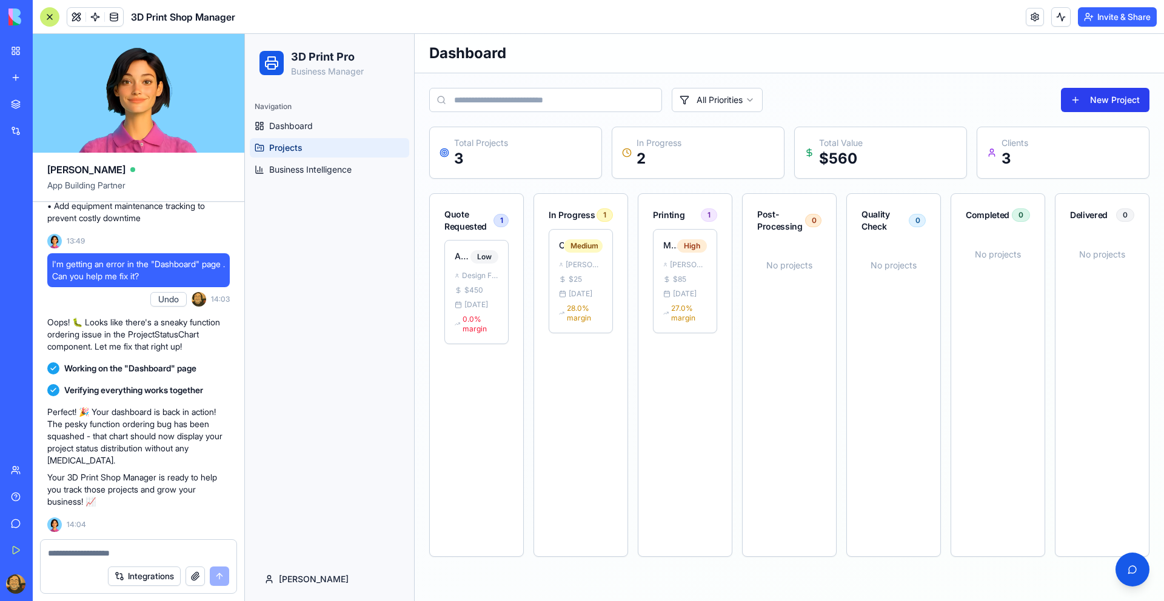
click at [1097, 102] on button "New Project" at bounding box center [1105, 100] width 89 height 24
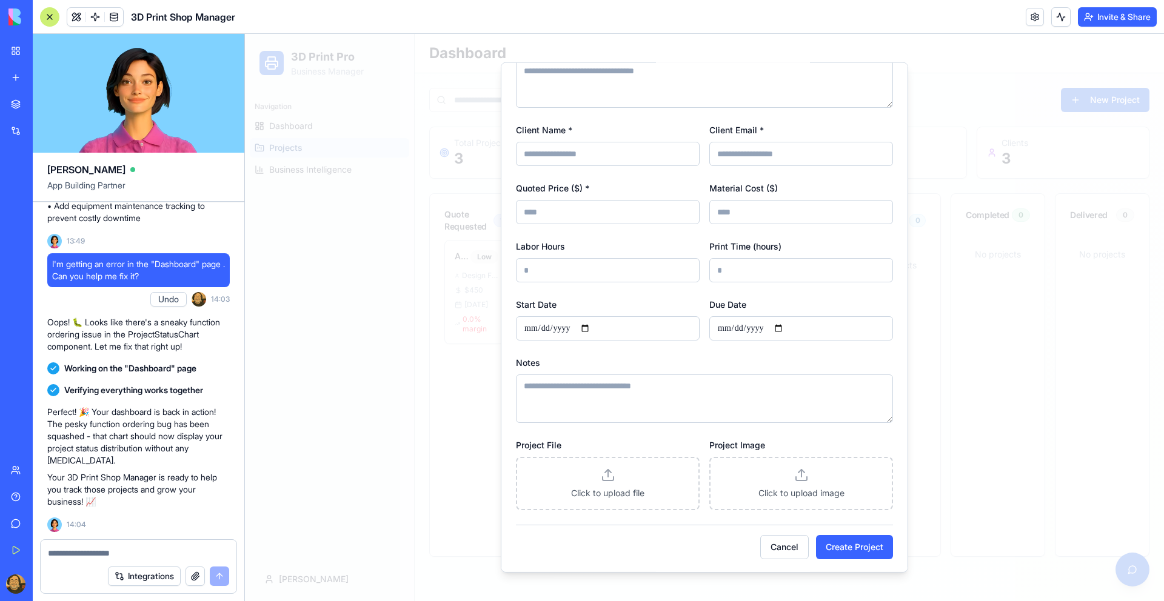
scroll to position [123, 0]
click at [789, 548] on button "Cancel" at bounding box center [784, 545] width 48 height 24
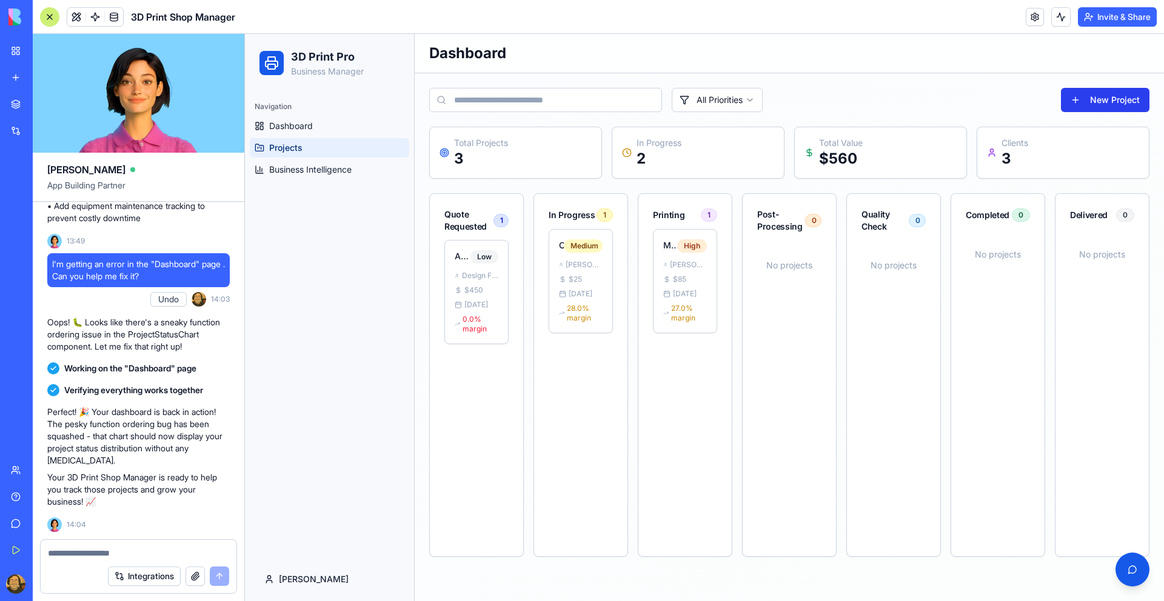
click at [1096, 100] on button "New Project" at bounding box center [1105, 100] width 89 height 24
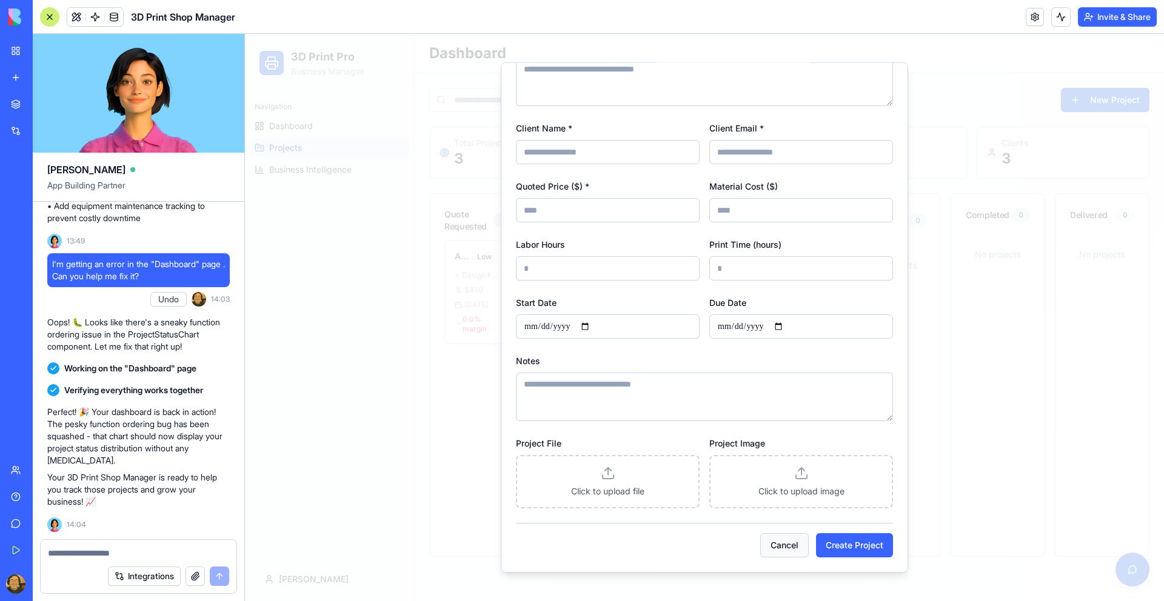
click at [781, 544] on button "Cancel" at bounding box center [784, 545] width 48 height 24
